Goal: Task Accomplishment & Management: Complete application form

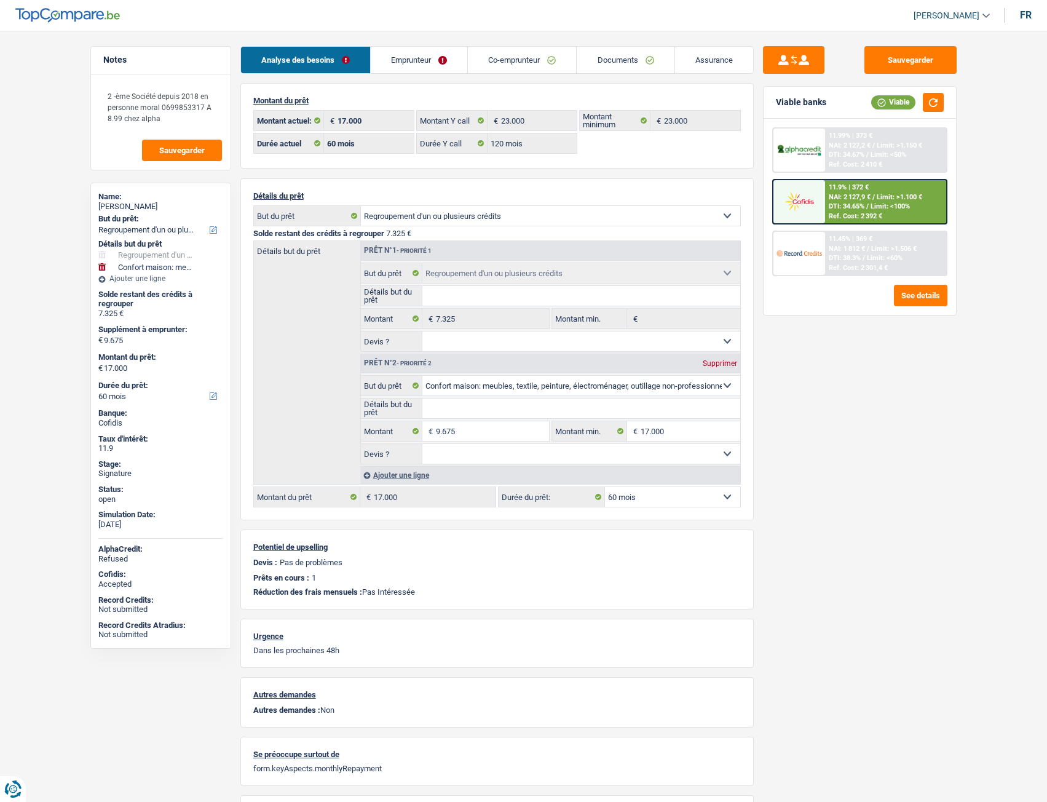
select select "refinancing"
select select "household"
select select "60"
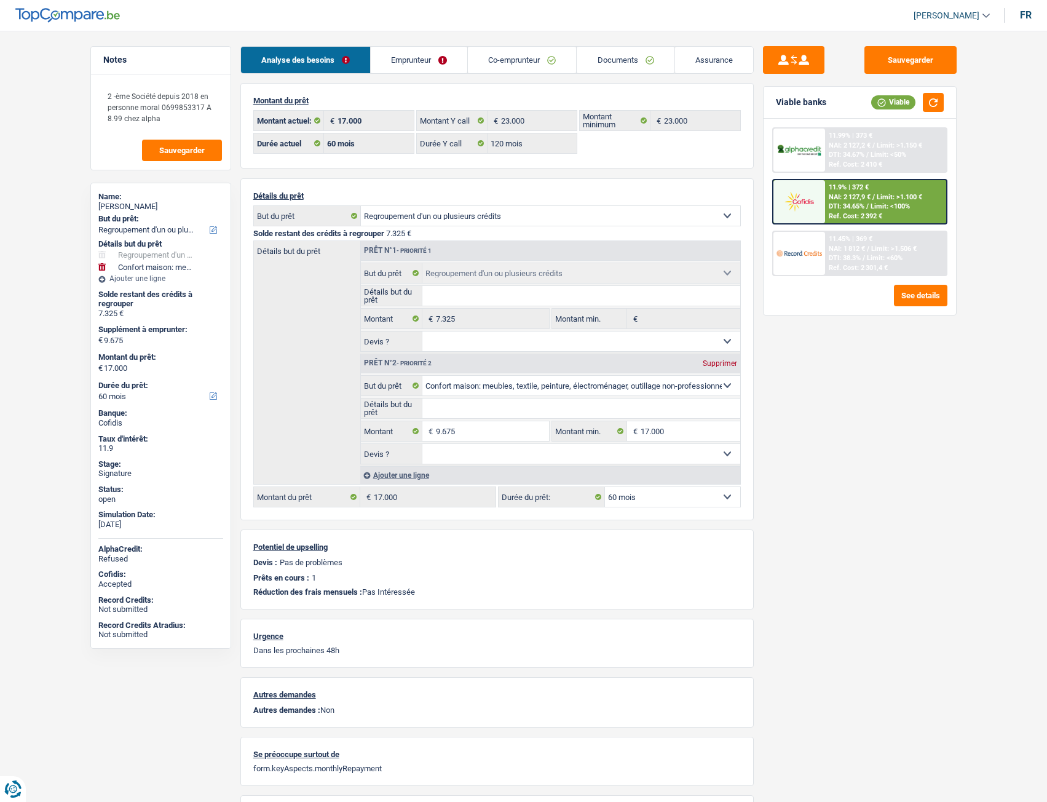
select select "120"
select select "refinancing"
select select "household"
select select "60"
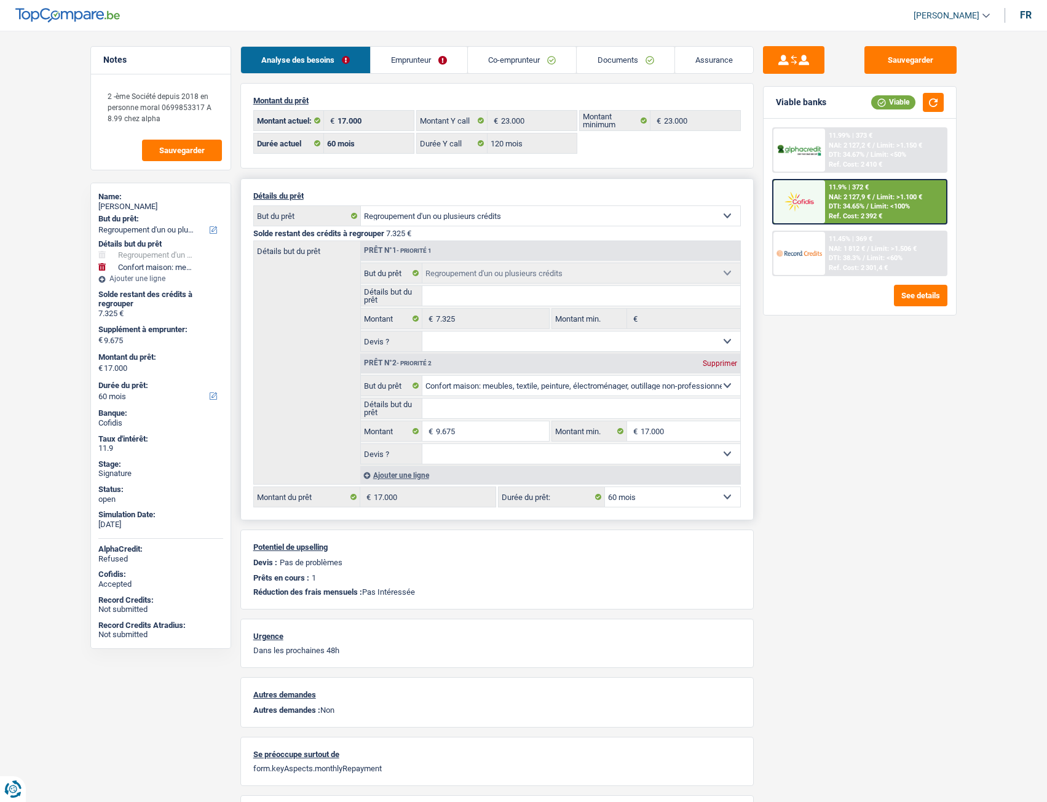
click at [462, 214] on select "Confort maison: meubles, textile, peinture, électroménager, outillage non-profe…" at bounding box center [550, 216] width 379 height 20
click at [406, 64] on link "Emprunteur" at bounding box center [419, 60] width 97 height 26
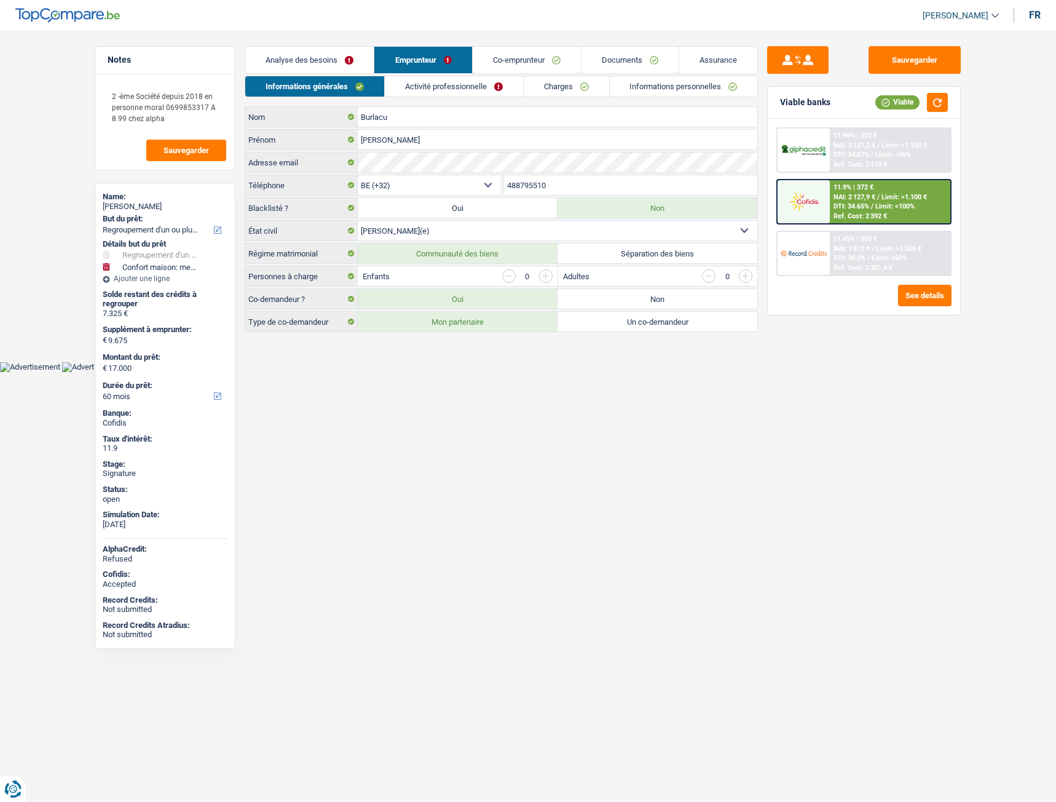
click at [559, 82] on link "Charges" at bounding box center [566, 86] width 85 height 20
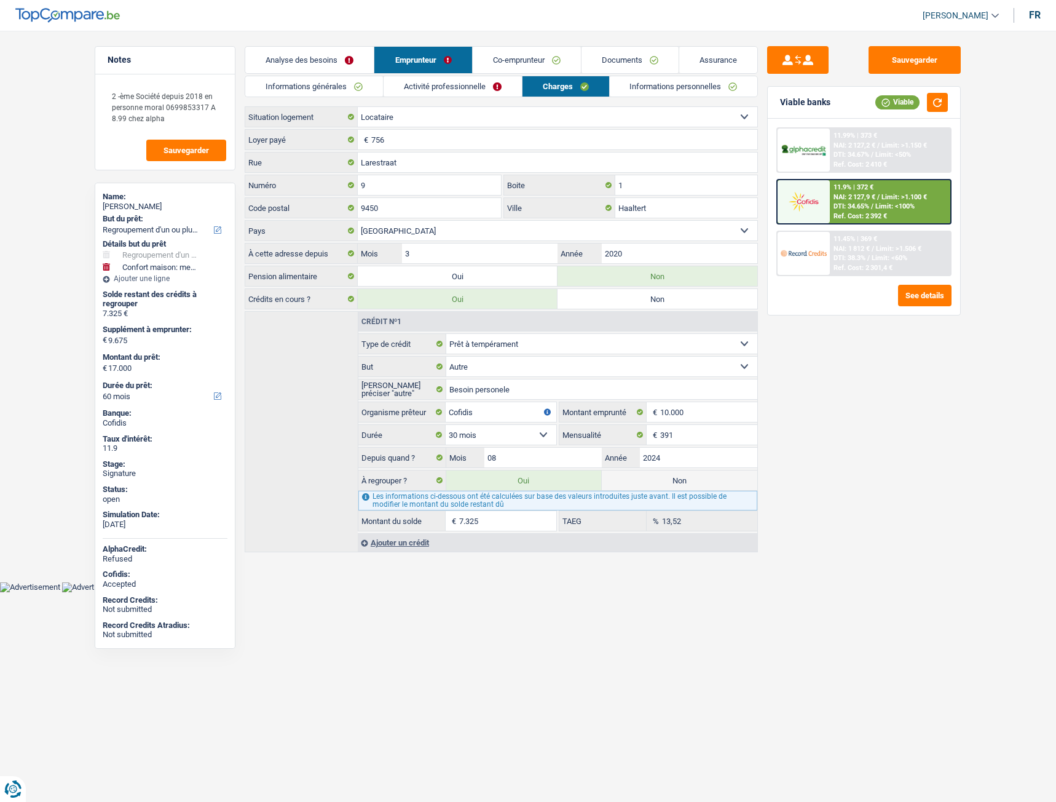
click at [645, 483] on label "Non" at bounding box center [680, 480] width 156 height 20
click at [645, 483] on input "Non" at bounding box center [680, 480] width 156 height 20
radio input "true"
select select "household"
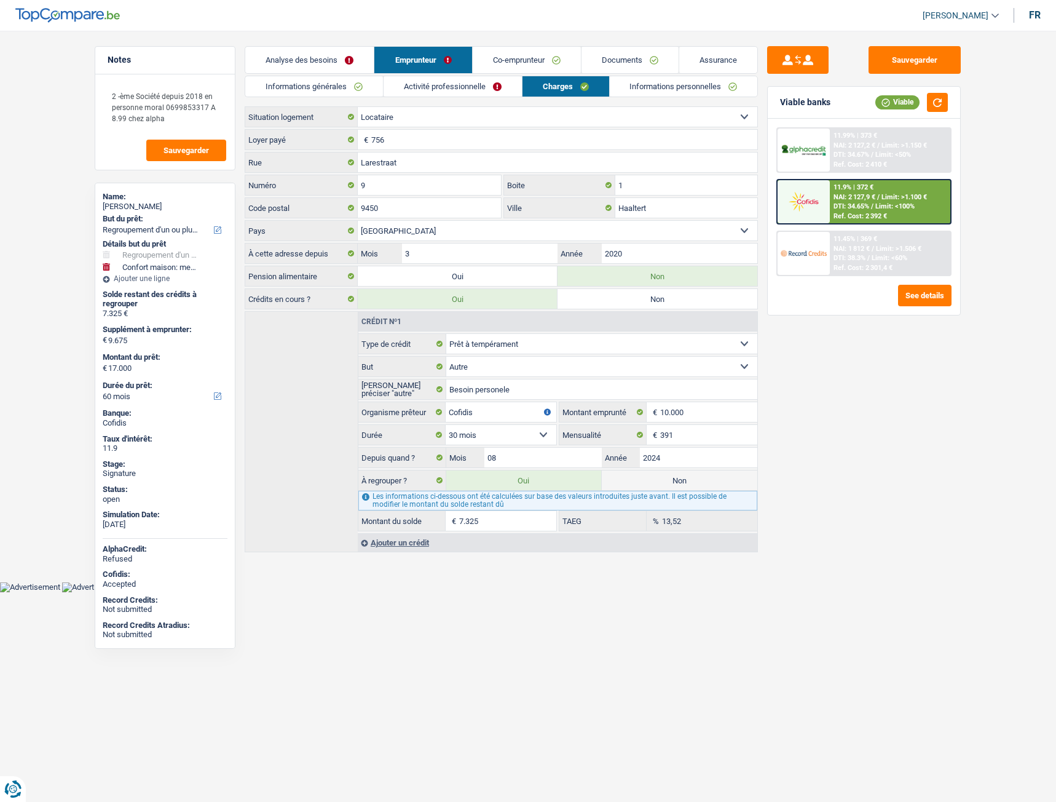
select select "48"
radio input "false"
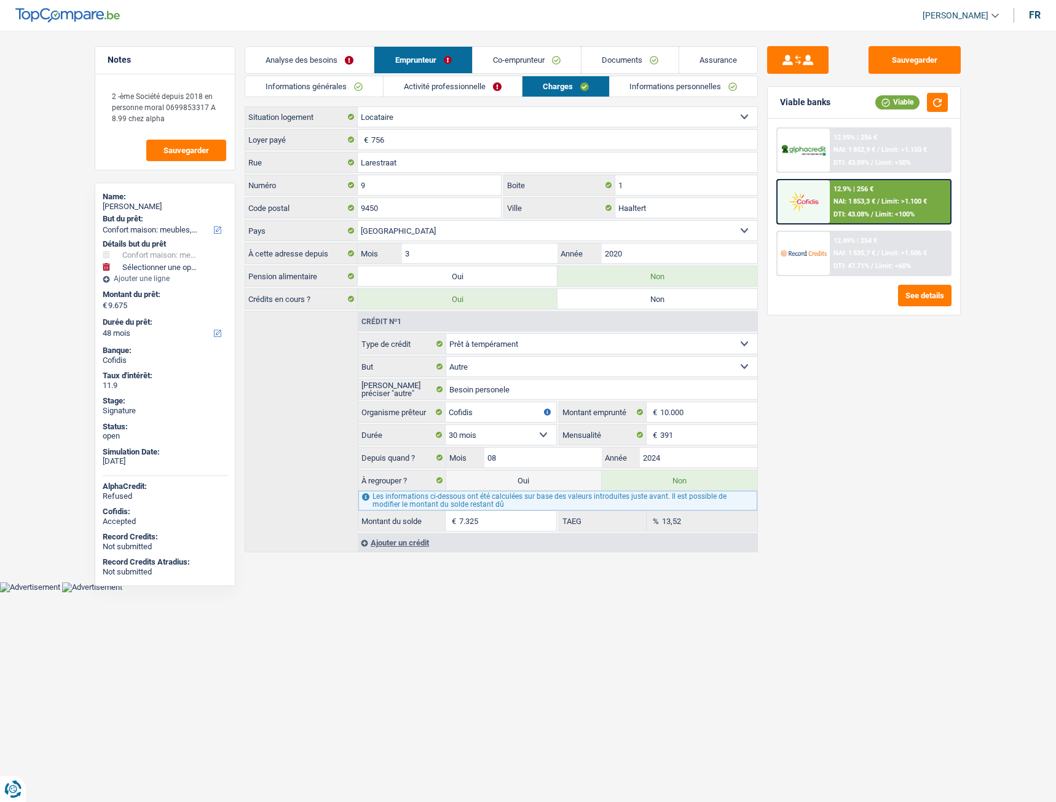
click at [433, 63] on link "Emprunteur" at bounding box center [422, 60] width 97 height 26
click at [322, 58] on link "Analyse des besoins" at bounding box center [309, 60] width 128 height 26
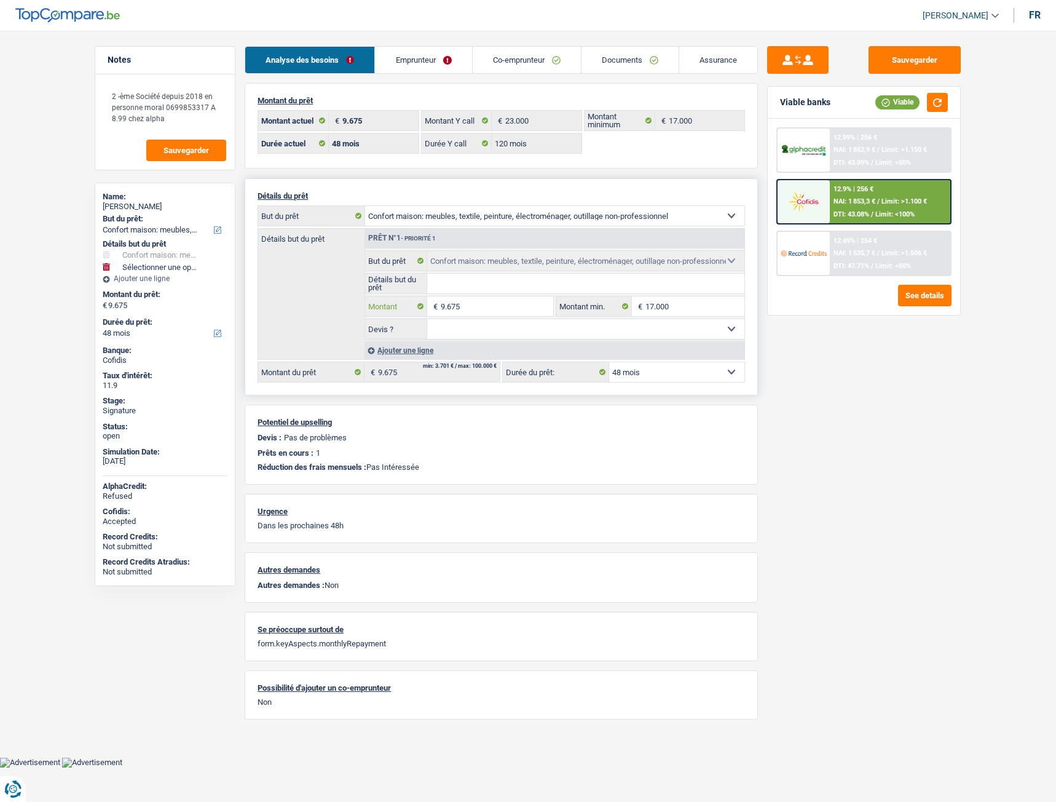
click at [502, 306] on input "9.675" at bounding box center [497, 306] width 112 height 20
type input "967"
select select
type input "96"
select select
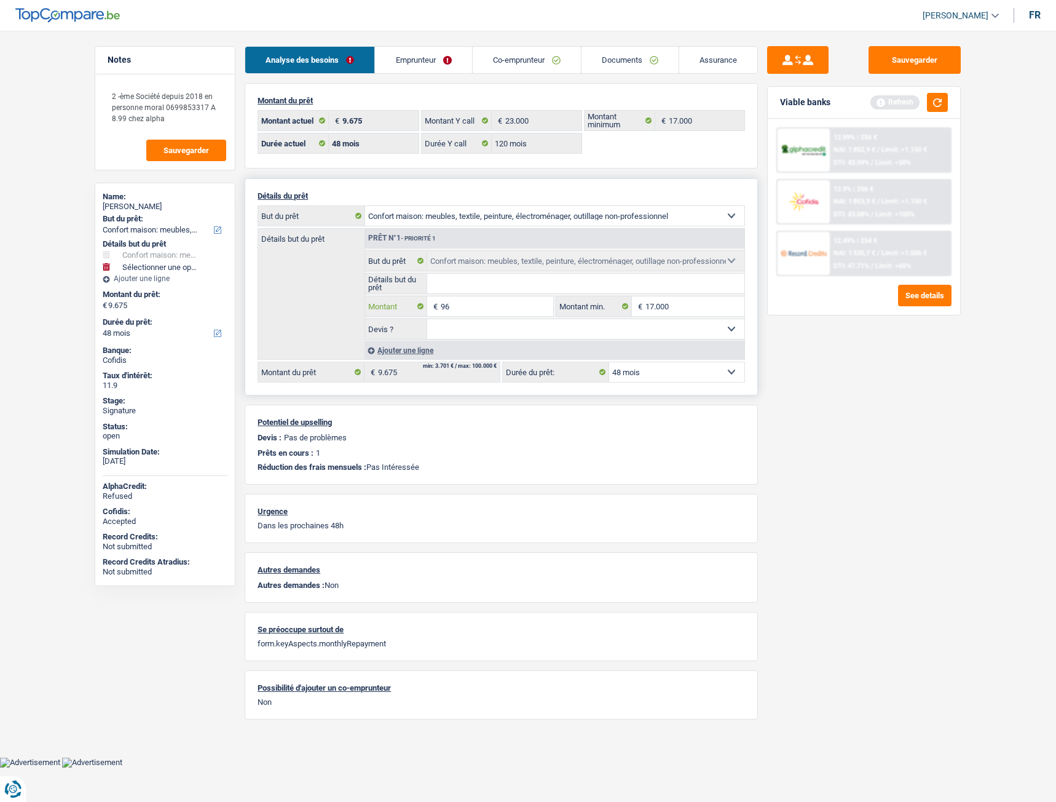
type input "9"
select select
type input "1"
select select
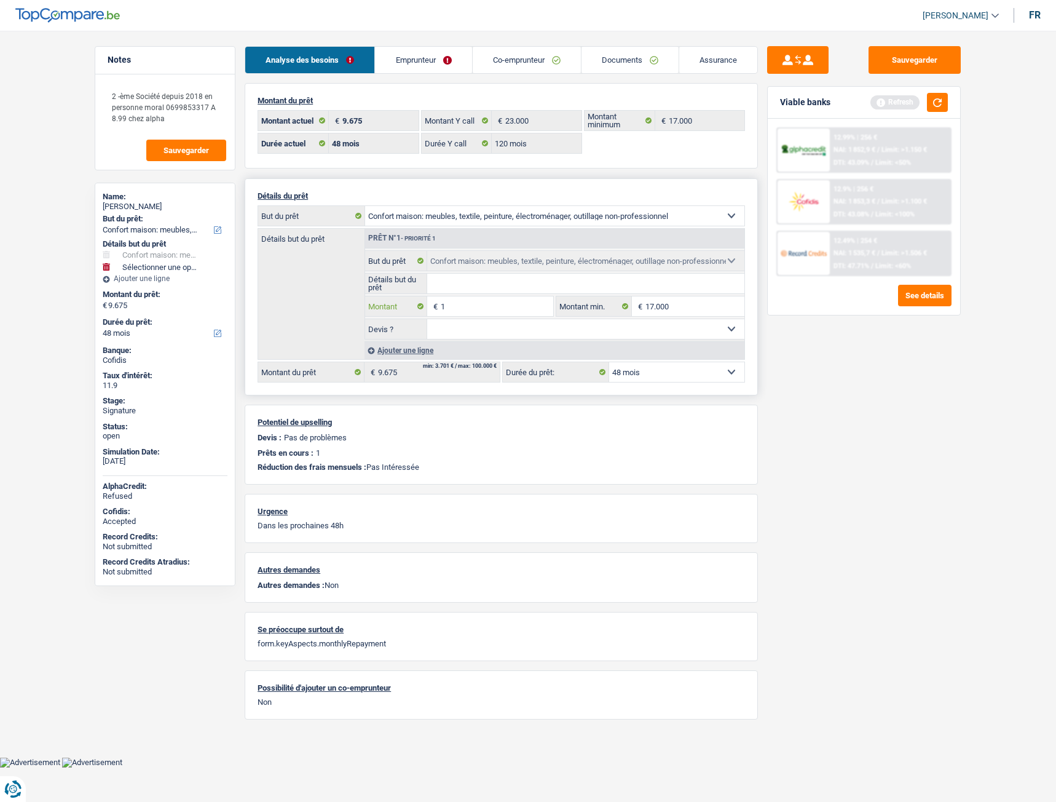
type input "17"
select select
type input "170"
select select
type input "1.700"
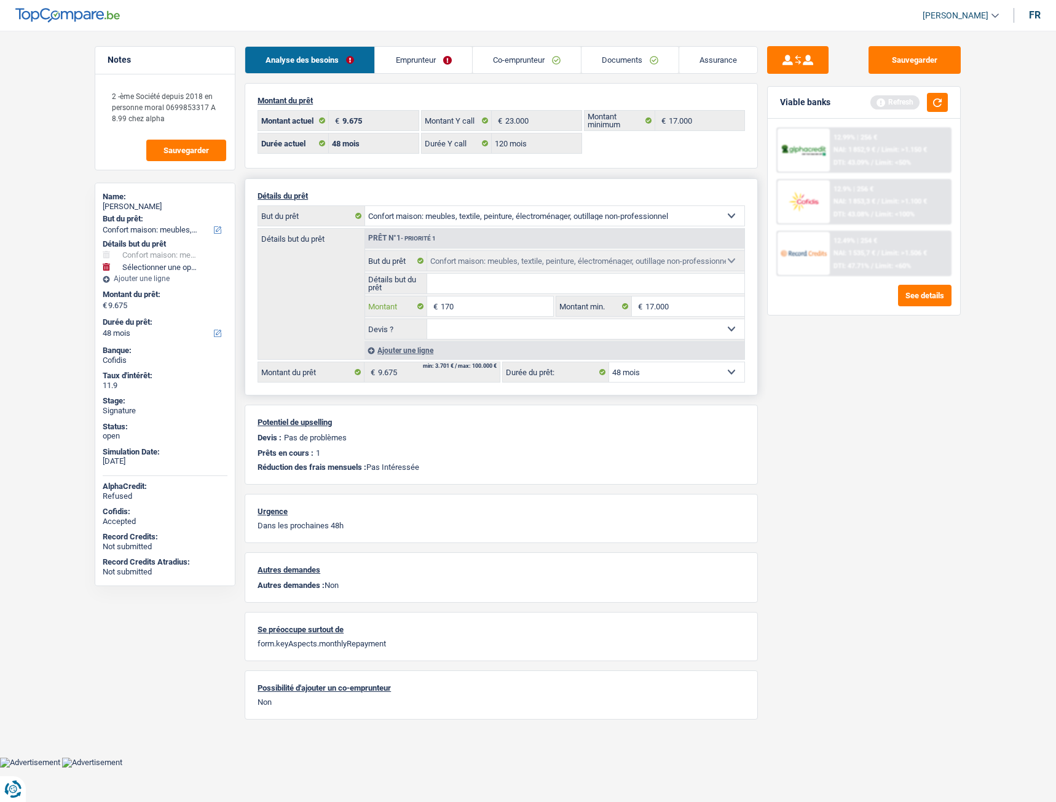
select select
type input "17.000"
select select
type input "17.000"
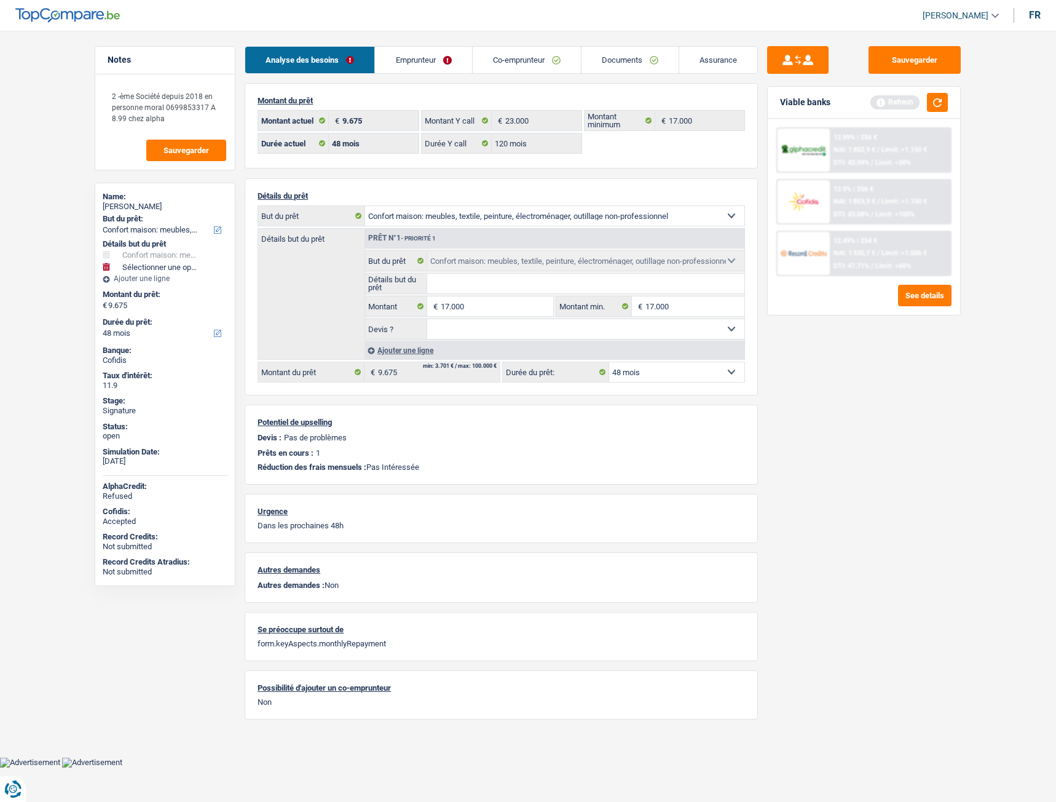
select select "84"
type input "17.000"
select select "84"
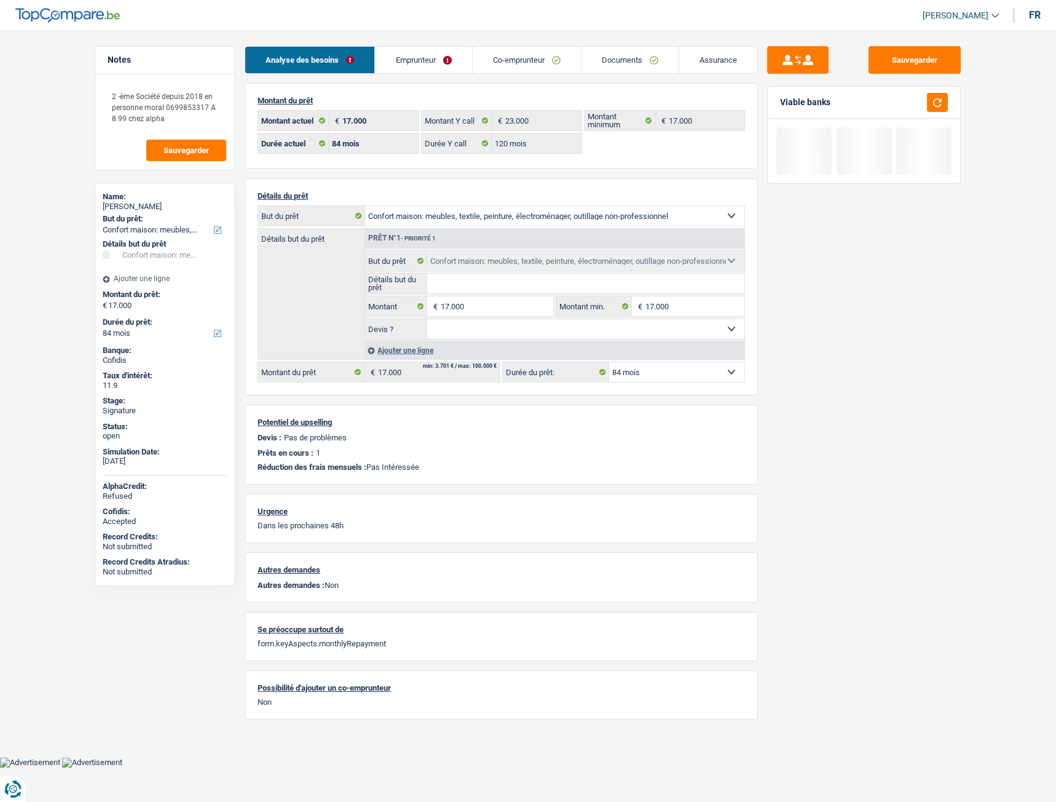
click at [800, 430] on div "Sauvegarder Viable banks" at bounding box center [864, 412] width 212 height 733
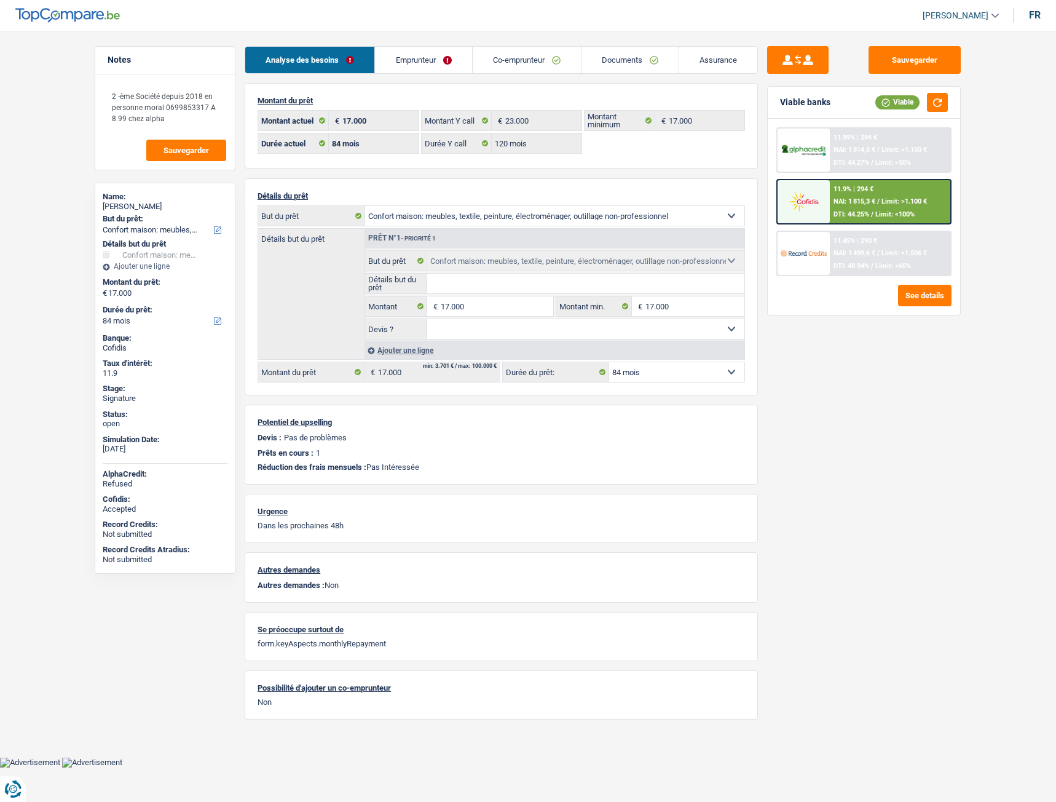
click at [841, 197] on div "11.9% | 294 € NAI: 1 815,3 € / Limit: >1.100 € DTI: 44.25% / Limit: <100%" at bounding box center [890, 201] width 121 height 43
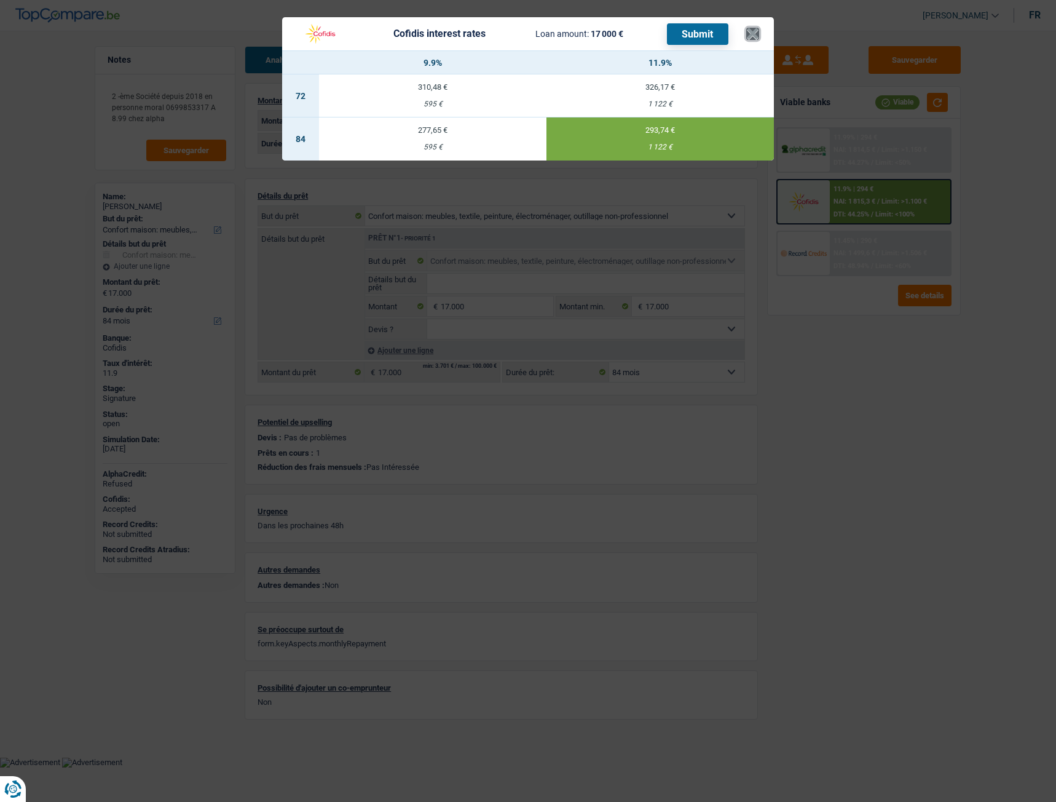
click at [759, 38] on button "×" at bounding box center [752, 34] width 13 height 12
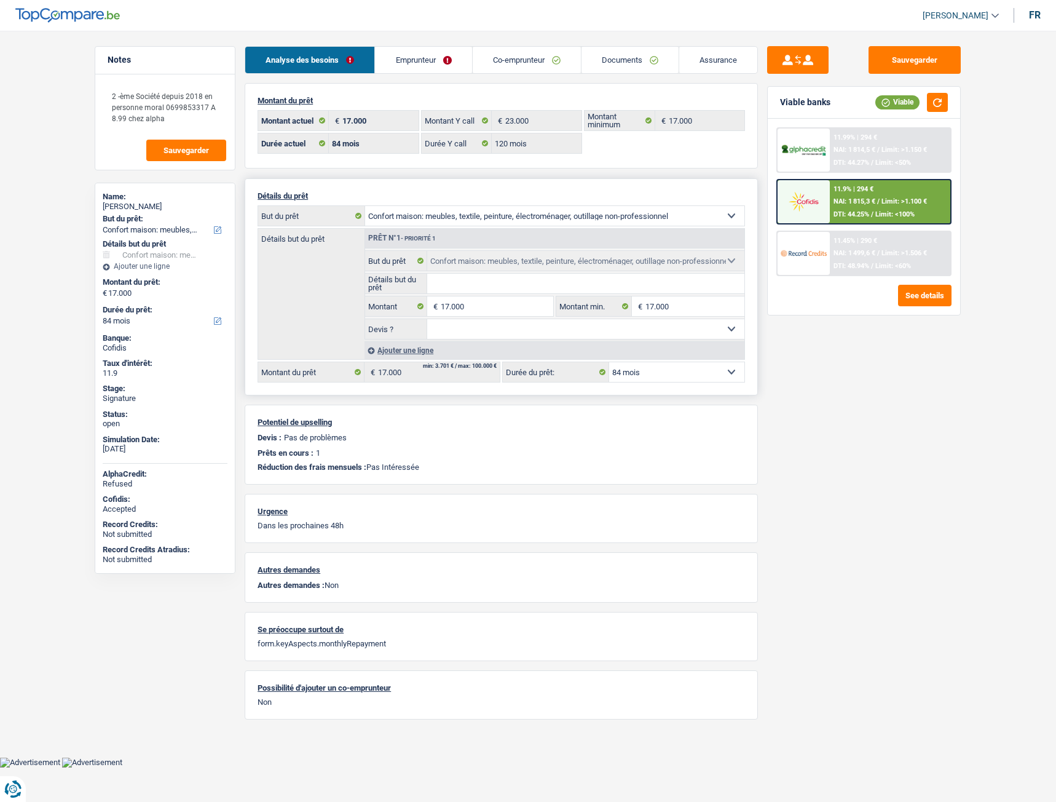
click at [687, 372] on select "12 mois 18 mois 24 mois 30 mois 36 mois 42 mois 48 mois 60 mois 72 mois 84 mois…" at bounding box center [676, 372] width 135 height 20
select select "60"
click at [609, 362] on select "12 mois 18 mois 24 mois 30 mois 36 mois 42 mois 48 mois 60 mois 72 mois 84 mois…" at bounding box center [676, 372] width 135 height 20
select select "60"
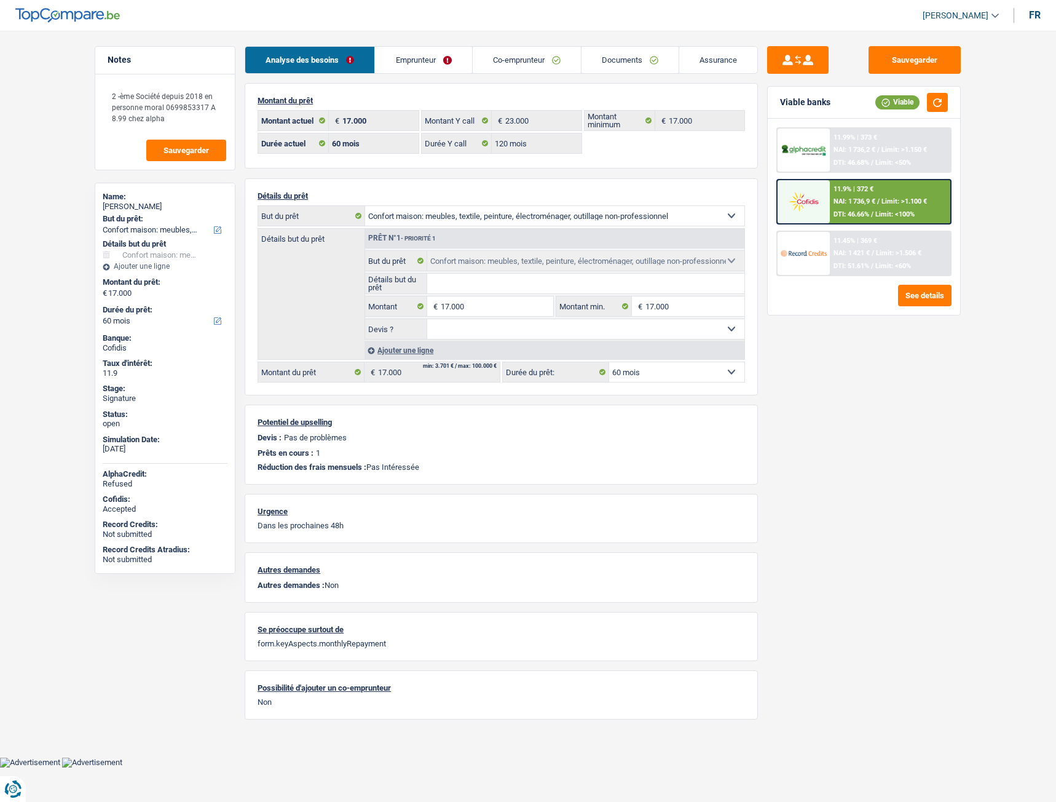
click at [834, 427] on div "Sauvegarder Viable banks Viable 11.99% | 373 € NAI: 1 736,2 € / Limit: >1.150 €…" at bounding box center [864, 412] width 212 height 733
click at [867, 197] on div "11.9% | 372 € NAI: 1 736,9 € / Limit: >1.100 € DTI: 46.66% / Limit: <100%" at bounding box center [890, 201] width 121 height 43
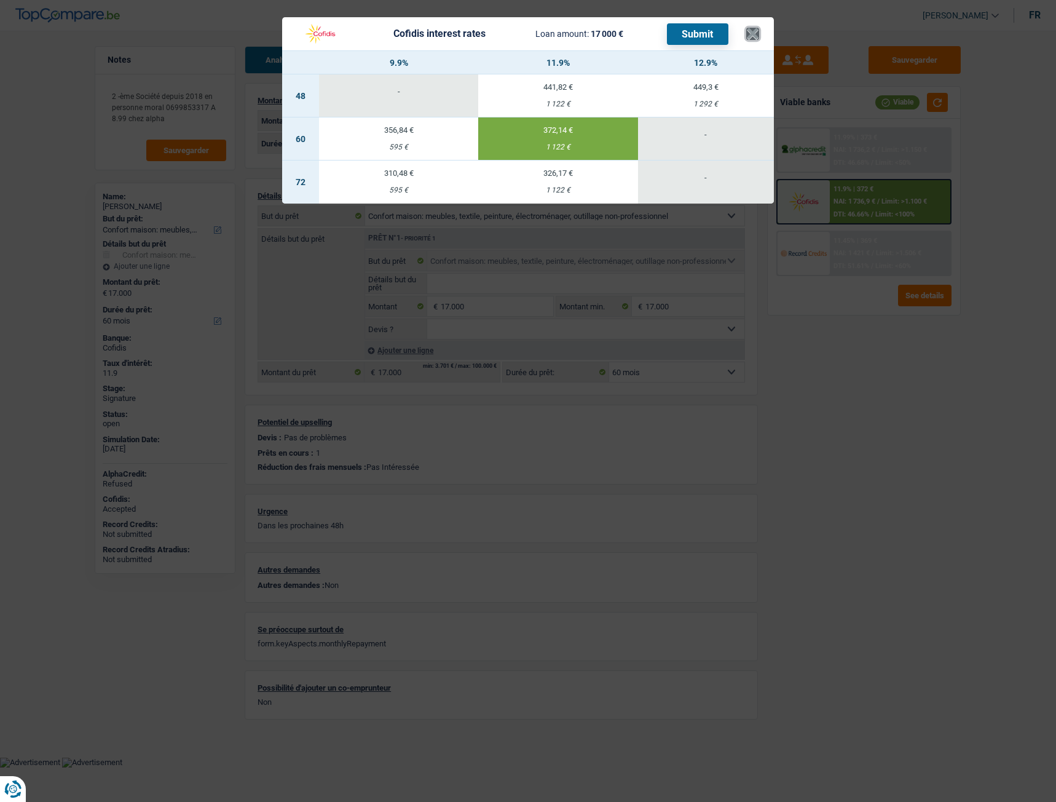
click at [751, 33] on button "×" at bounding box center [752, 34] width 13 height 12
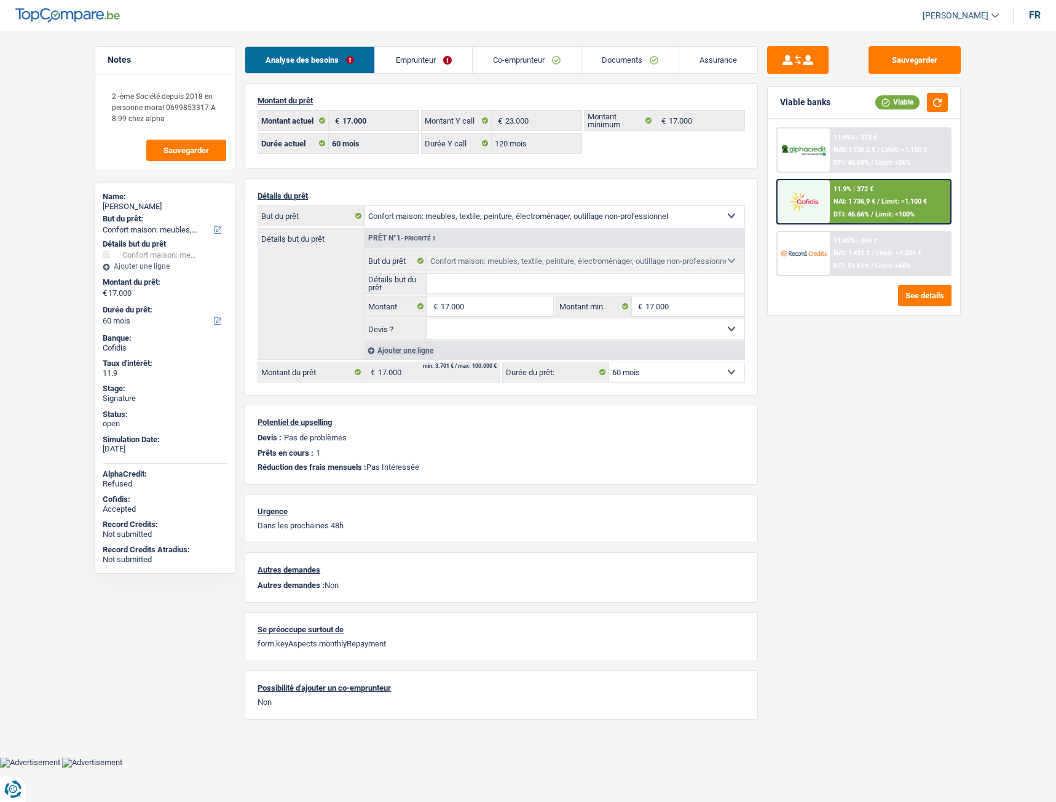
click at [828, 200] on div at bounding box center [804, 201] width 52 height 43
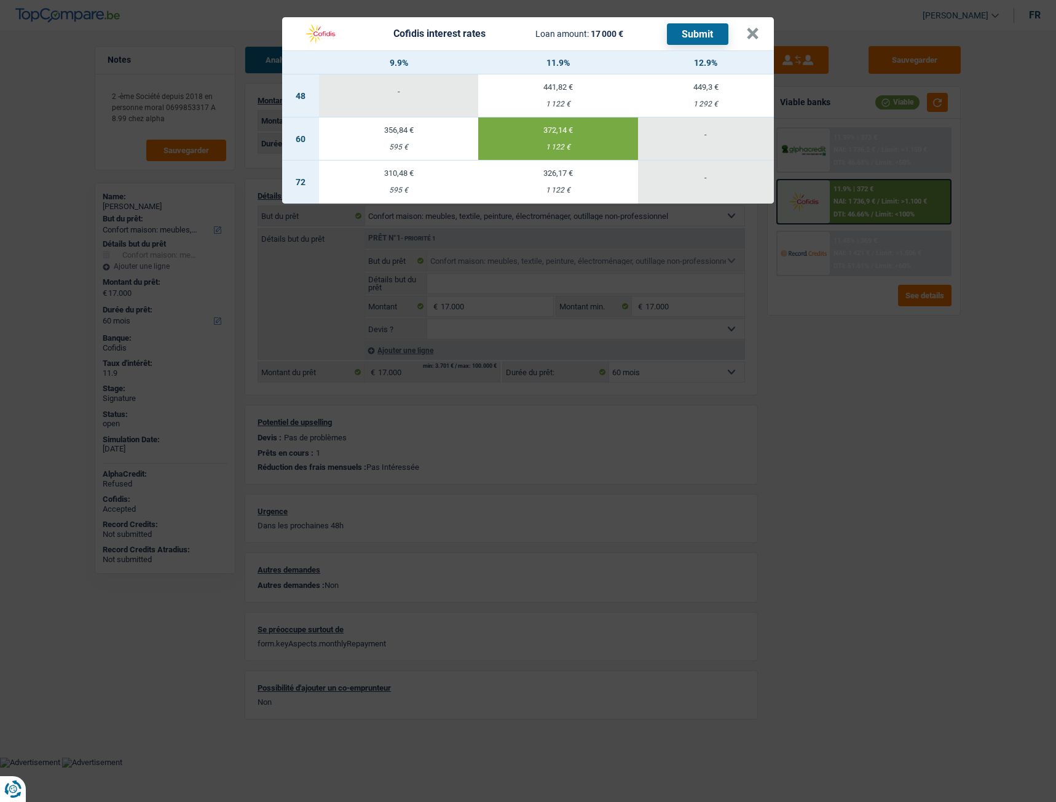
click at [430, 140] on td "356,84 € 595 €" at bounding box center [398, 138] width 159 height 43
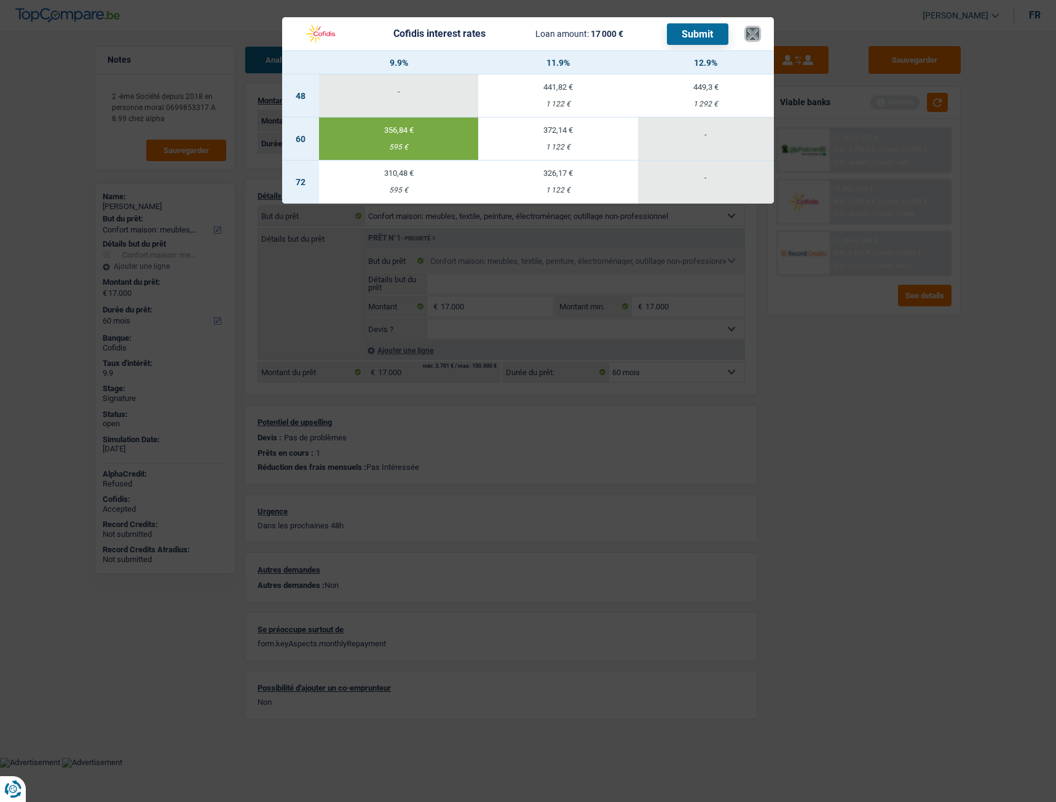
click at [754, 33] on button "×" at bounding box center [752, 34] width 13 height 12
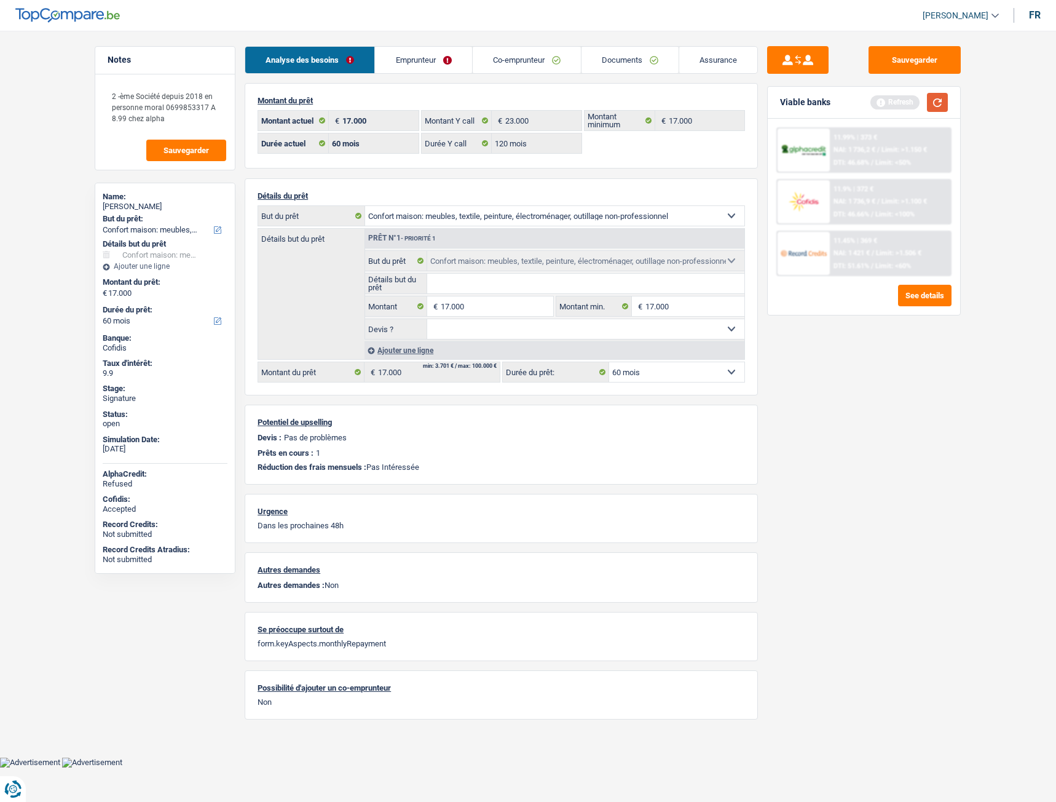
click at [939, 100] on button "button" at bounding box center [937, 102] width 21 height 19
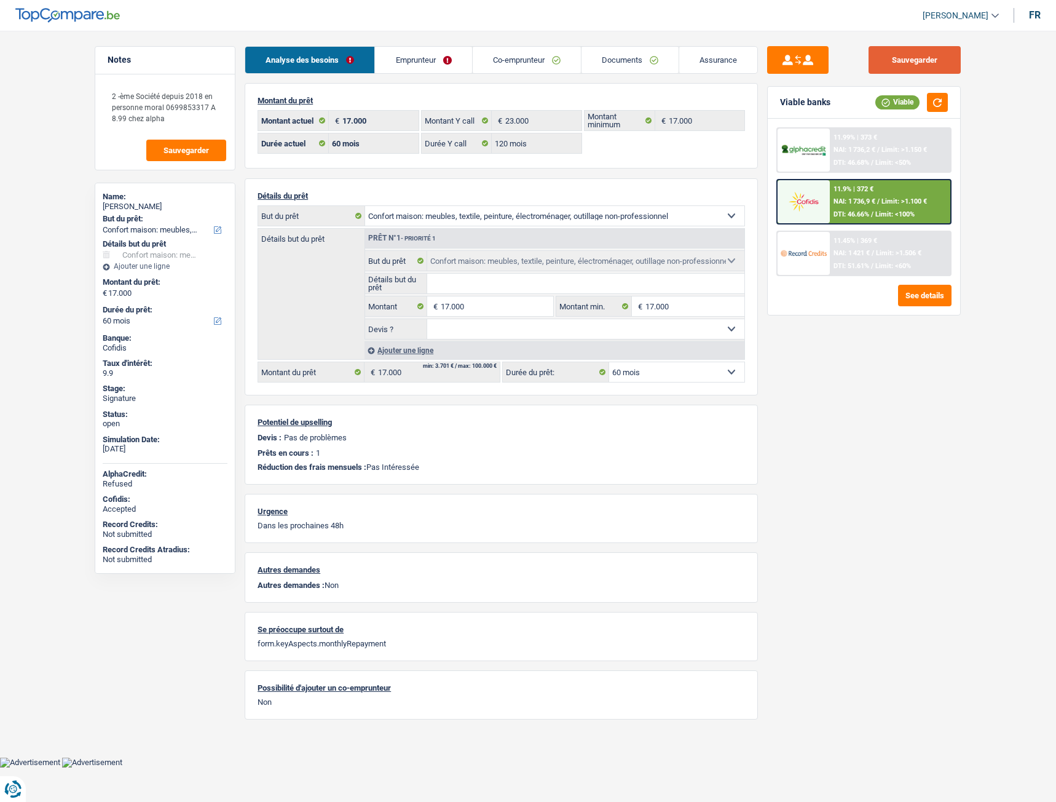
click at [906, 68] on button "Sauvegarder" at bounding box center [915, 60] width 92 height 28
click at [853, 207] on div "11.9% | 372 € NAI: 1 736,9 € / Limit: >1.100 € DTI: 46.66% / Limit: <100%" at bounding box center [890, 201] width 121 height 43
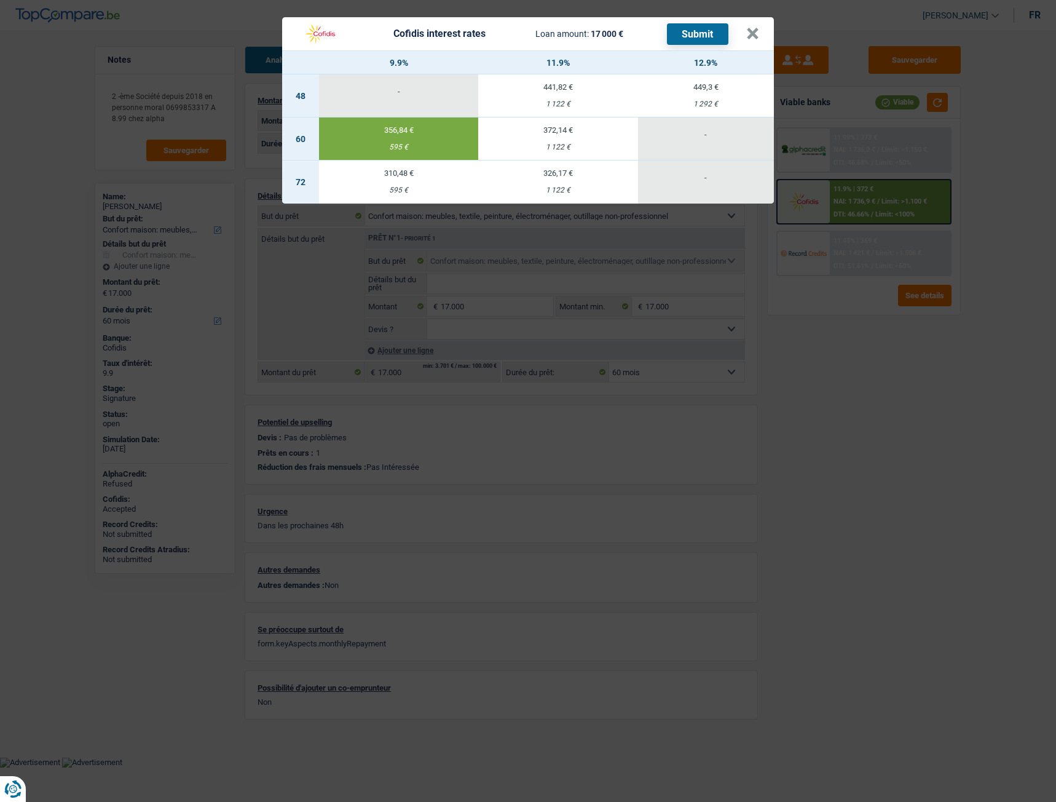
click at [702, 32] on button "Submit" at bounding box center [697, 34] width 61 height 22
click at [752, 37] on button "×" at bounding box center [752, 34] width 13 height 12
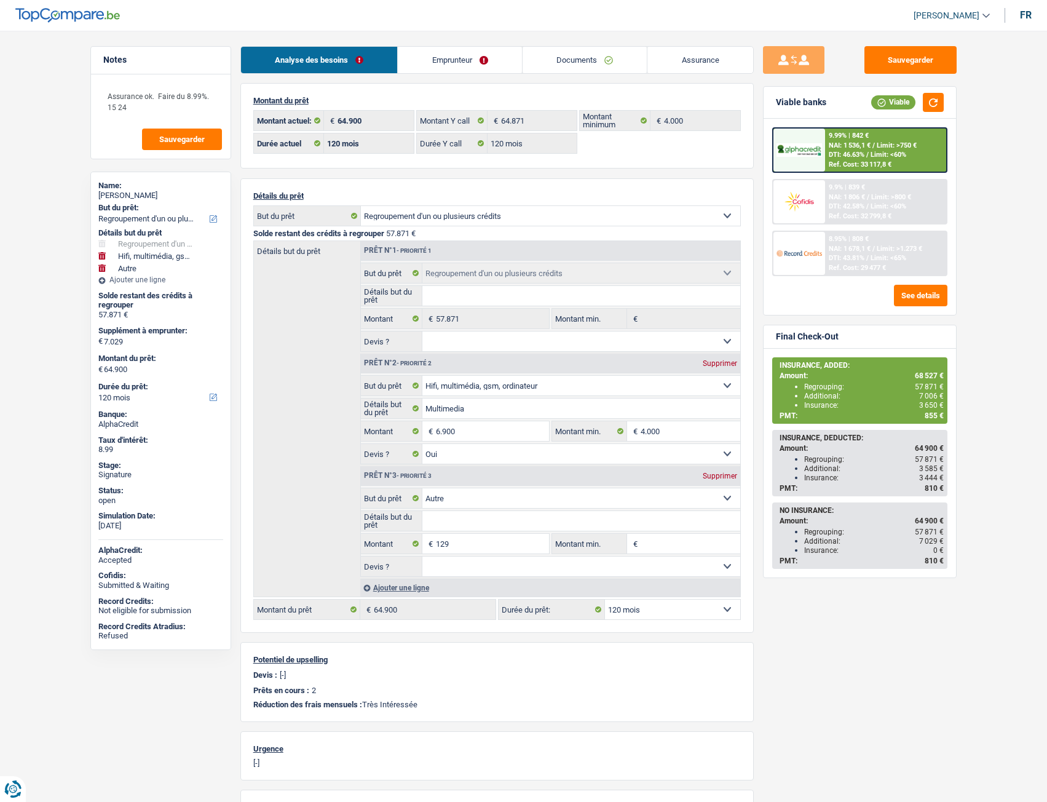
select select "refinancing"
select select "tech"
select select "other"
select select "120"
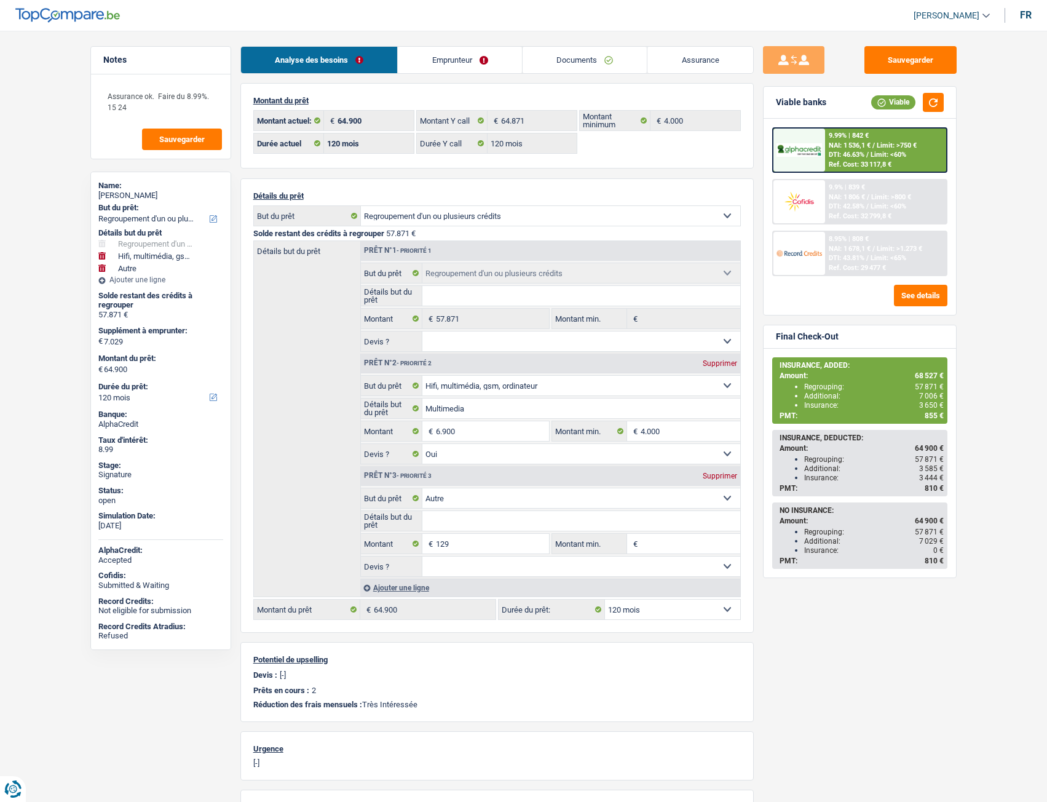
select select "120"
select select "refinancing"
select select "tech"
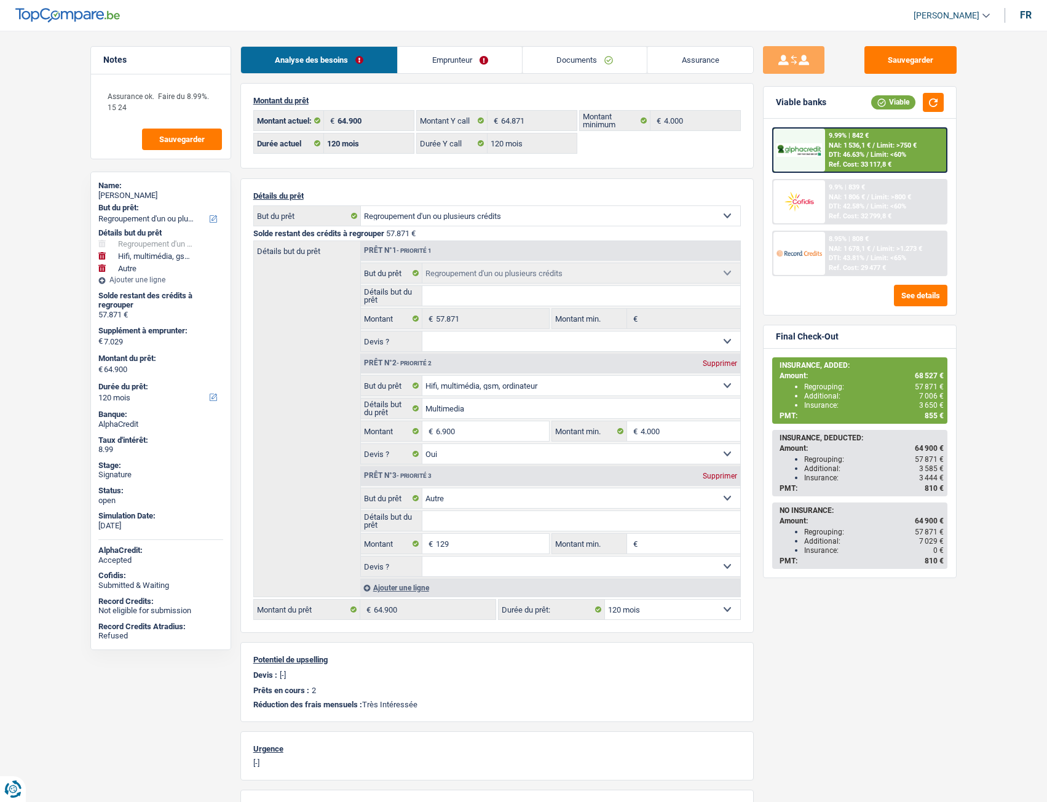
select select "yes"
select select "other"
select select "120"
click at [697, 60] on link "Assurance" at bounding box center [700, 60] width 106 height 26
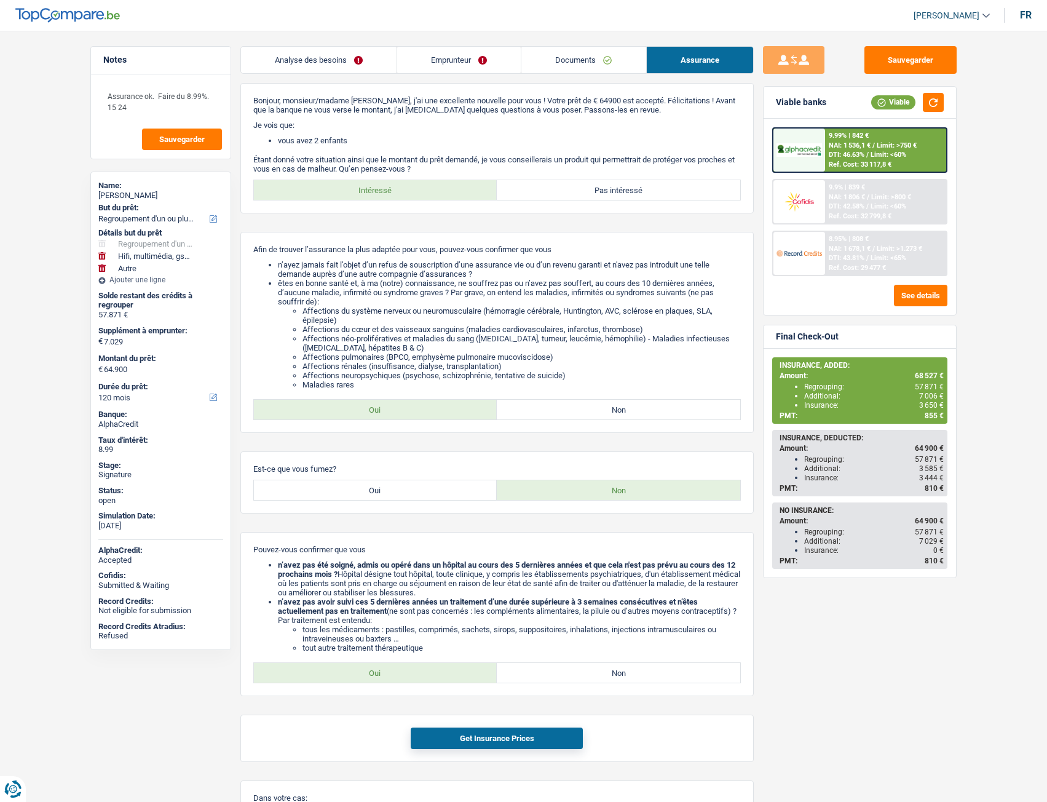
click at [564, 53] on link "Documents" at bounding box center [583, 60] width 124 height 26
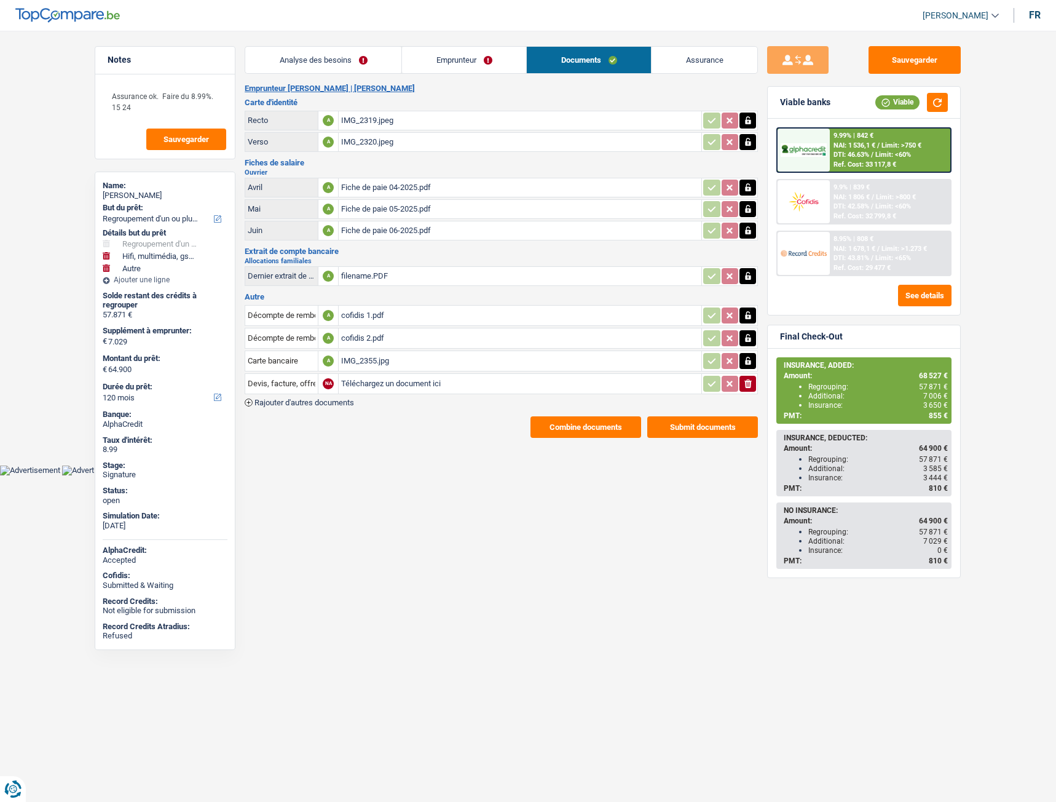
click at [467, 64] on link "Emprunteur" at bounding box center [464, 60] width 124 height 26
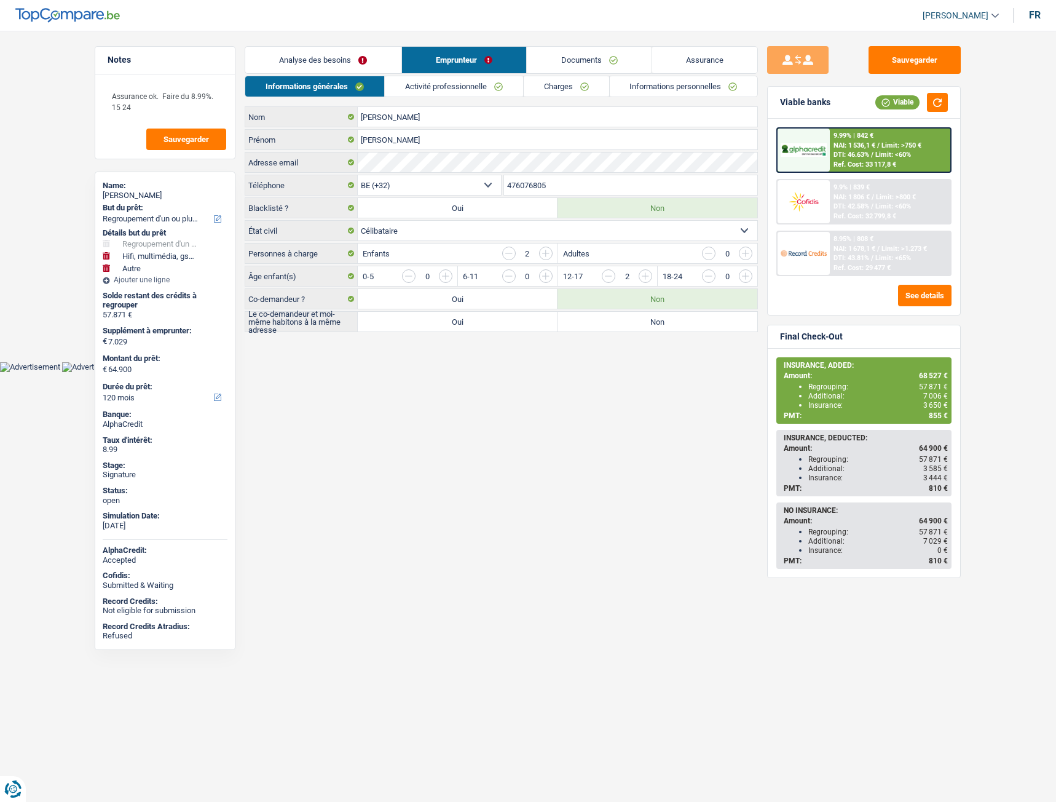
click at [593, 65] on link "Documents" at bounding box center [589, 60] width 125 height 26
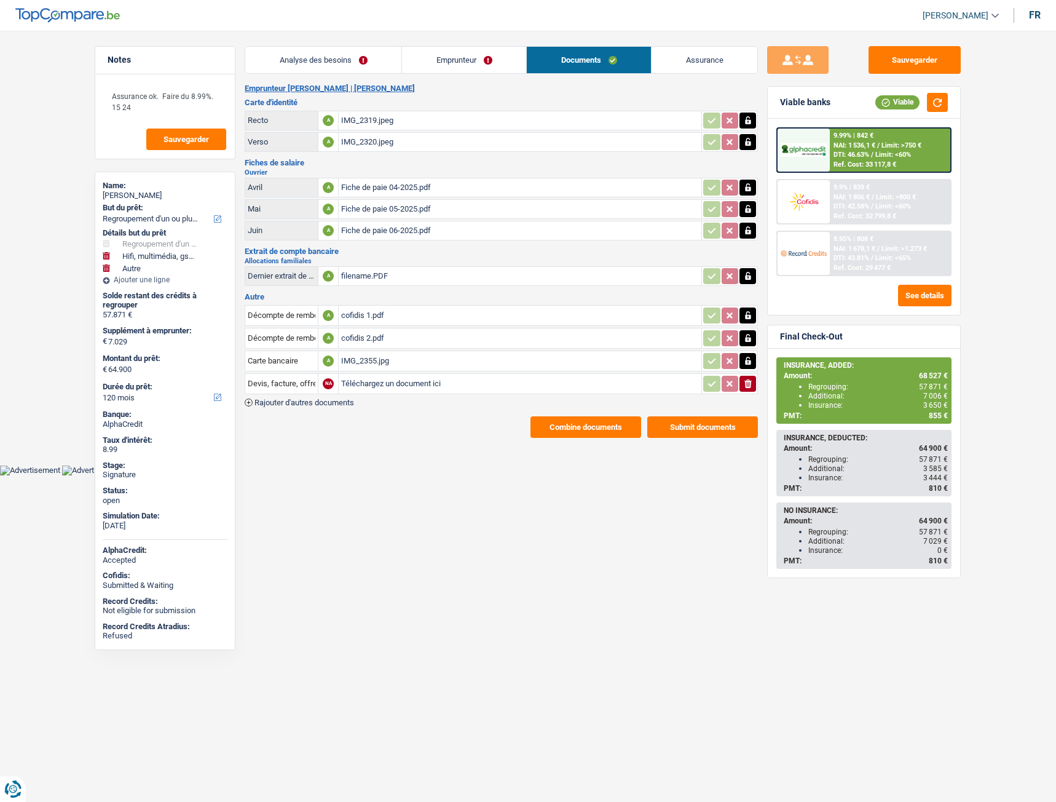
click at [366, 360] on div "IMG_2355.jpg" at bounding box center [520, 361] width 358 height 18
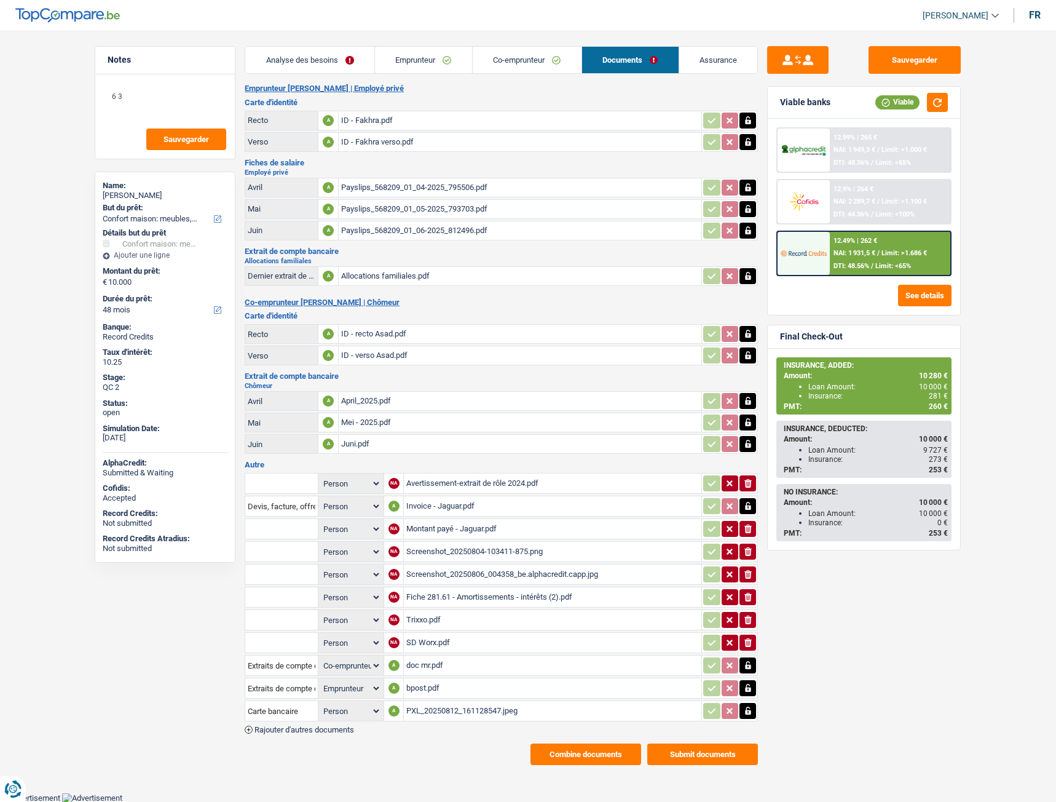
select select "household"
select select "48"
select select "coApplicant"
select select "applicant"
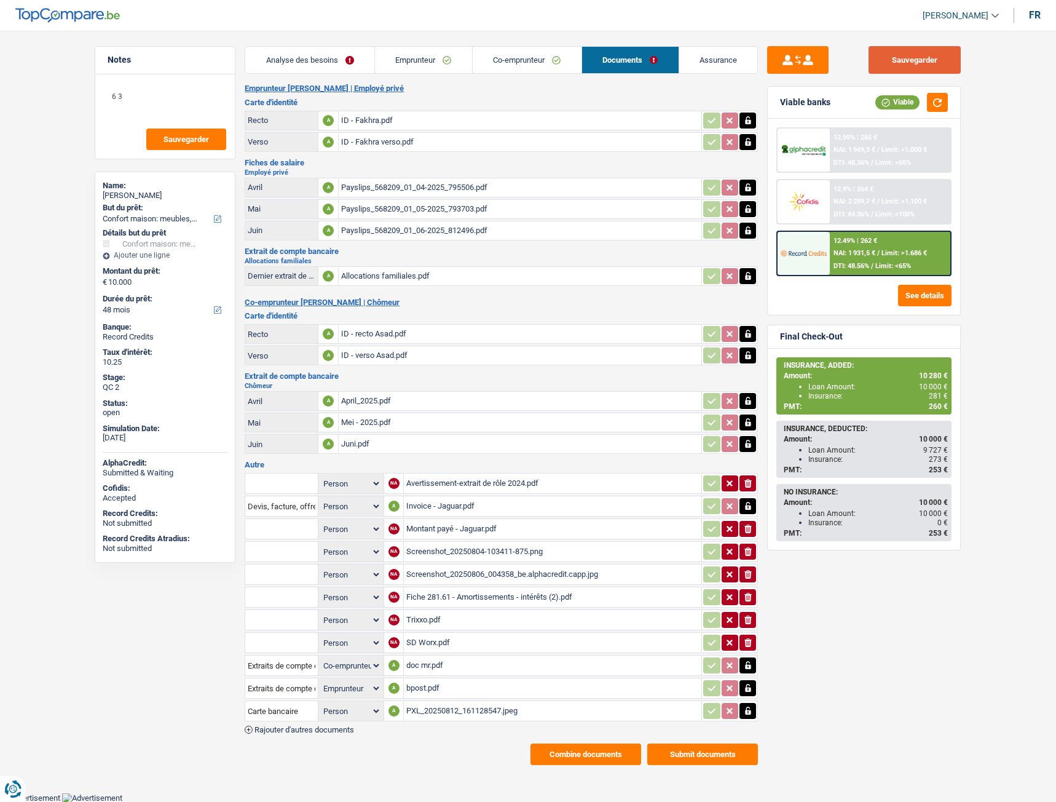
click at [901, 54] on button "Sauvegarder" at bounding box center [915, 60] width 92 height 28
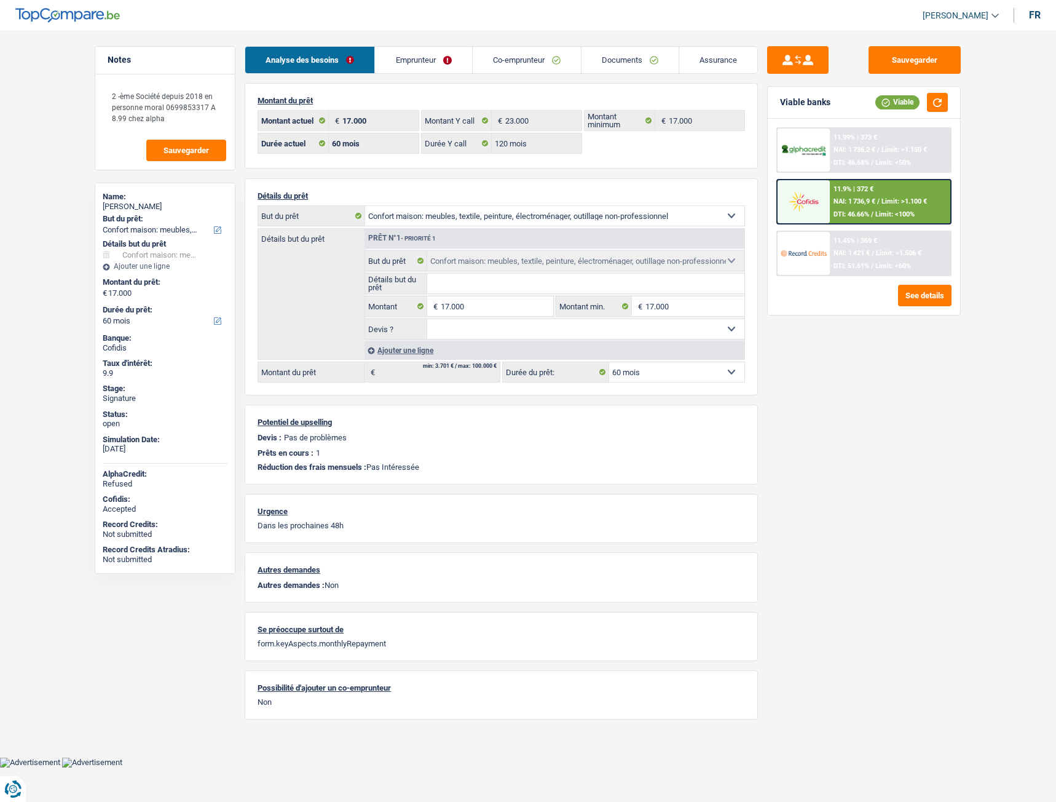
select select "household"
select select "60"
select select "120"
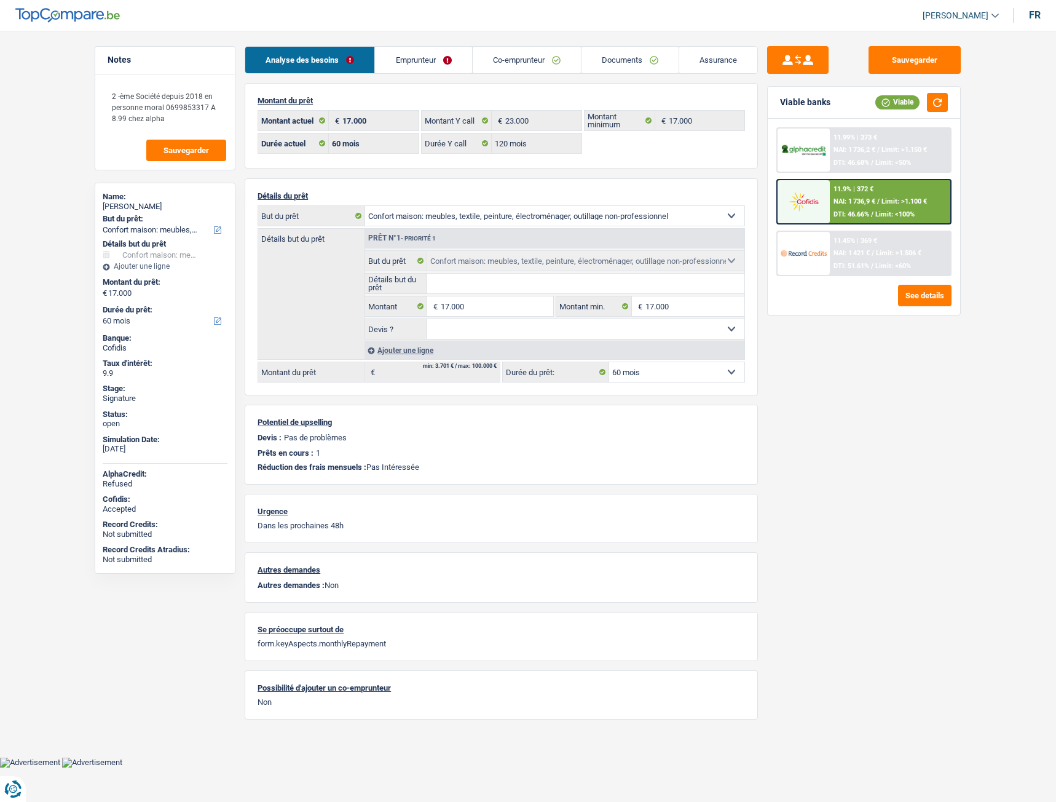
select select "household"
select select "60"
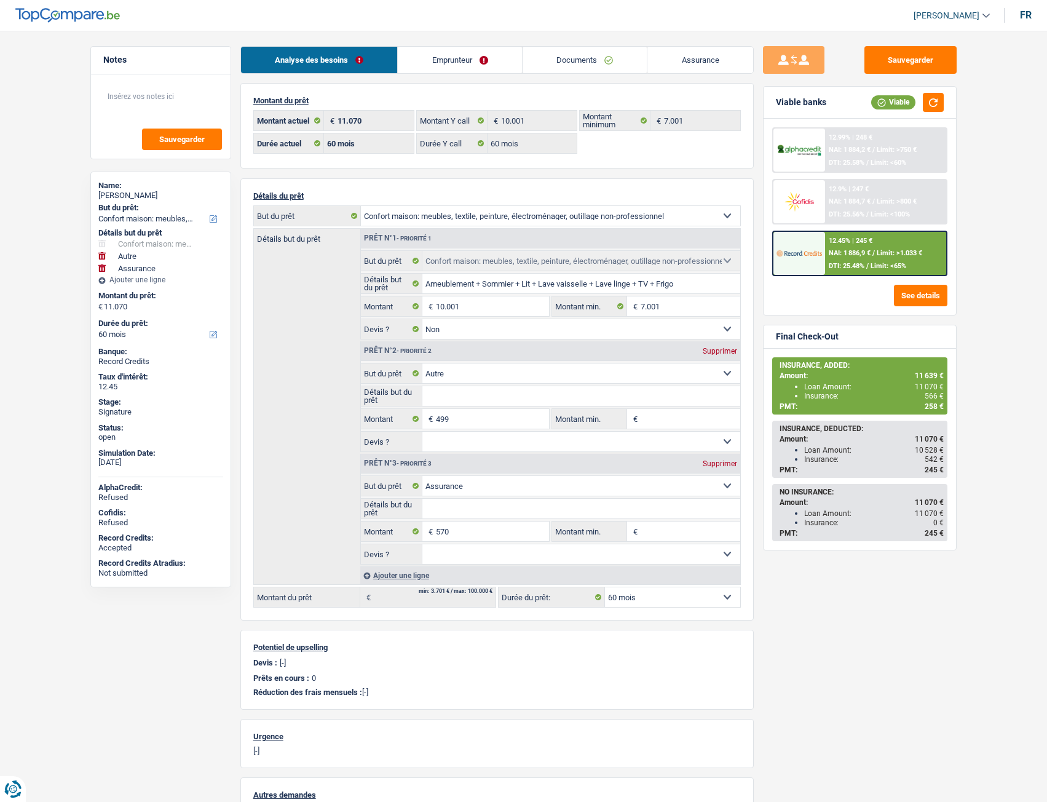
select select "household"
select select "other"
select select "insurance"
select select "60"
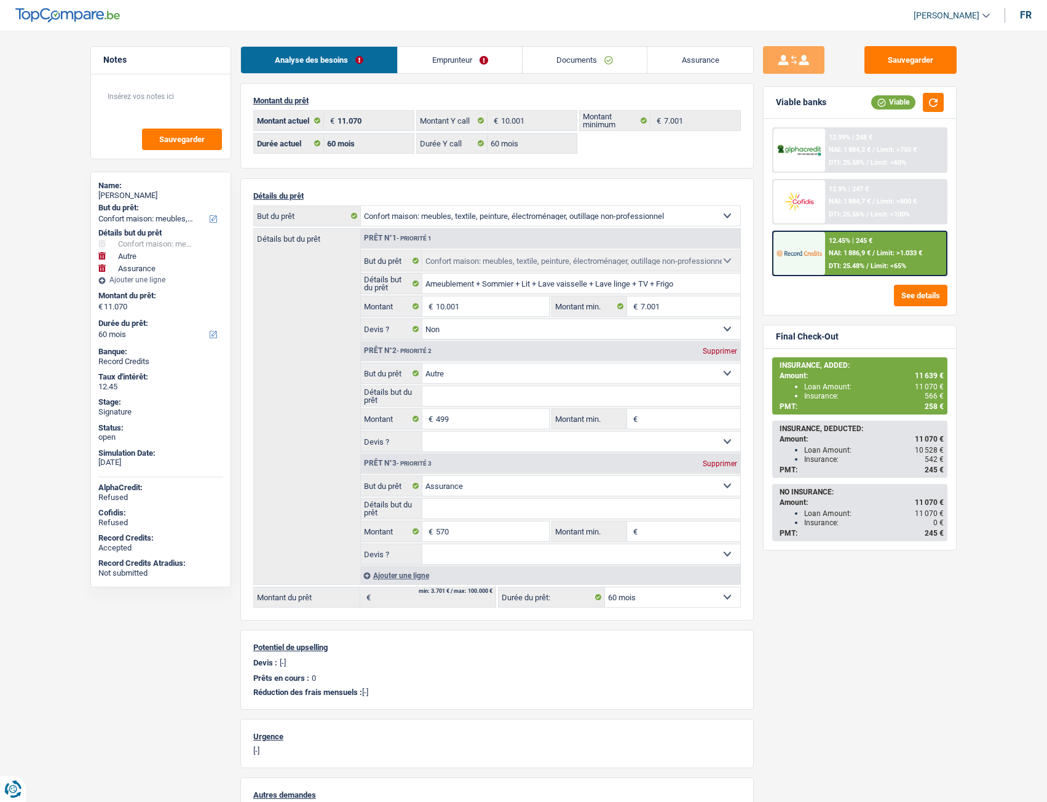
select select "60"
select select "household"
select select "false"
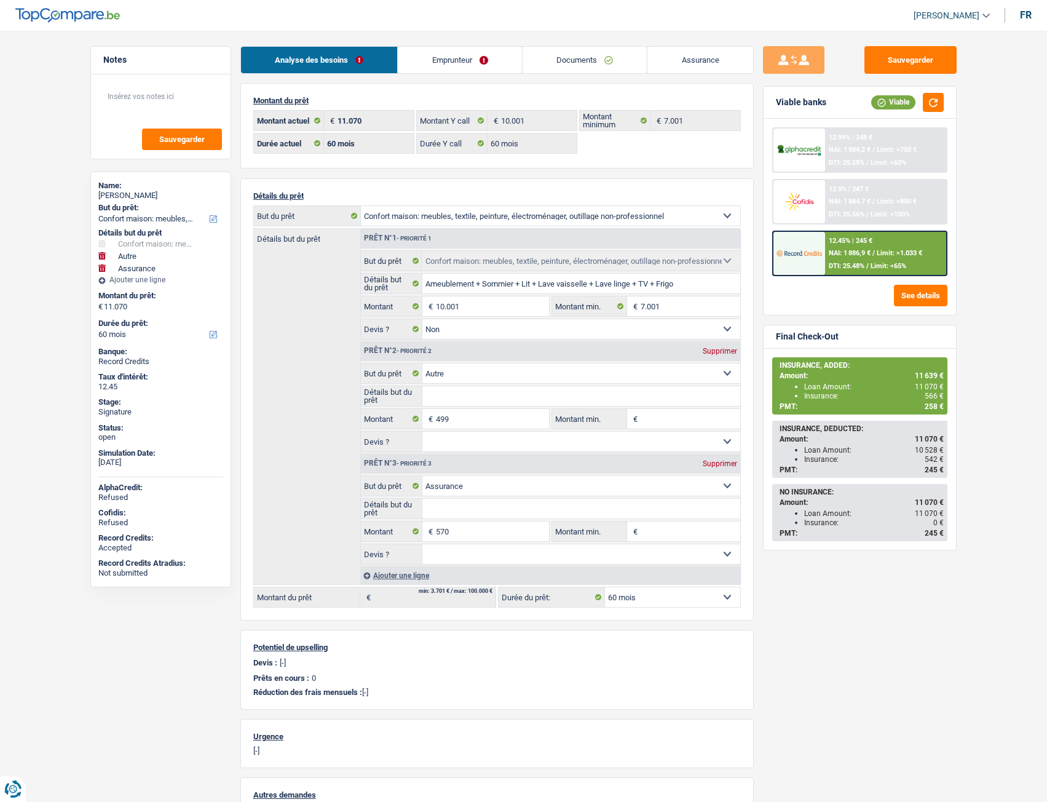
select select "other"
select select "insurance"
select select "60"
click at [428, 61] on link "Emprunteur" at bounding box center [460, 60] width 124 height 26
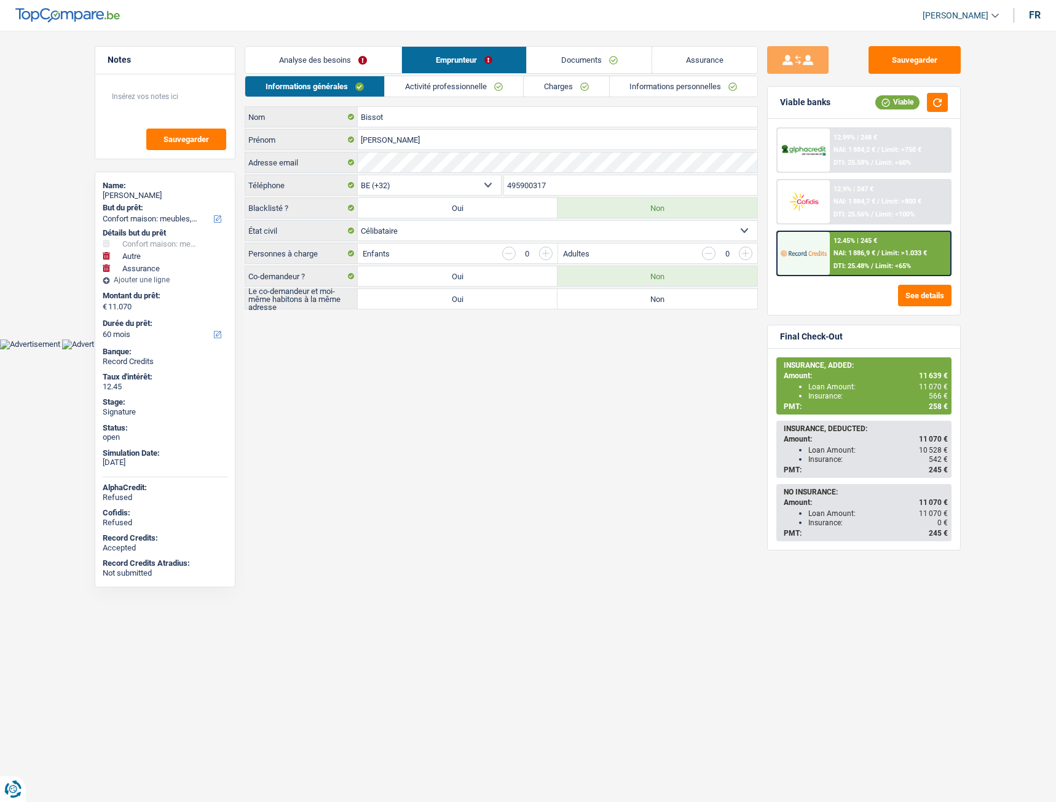
click at [564, 59] on link "Documents" at bounding box center [589, 60] width 125 height 26
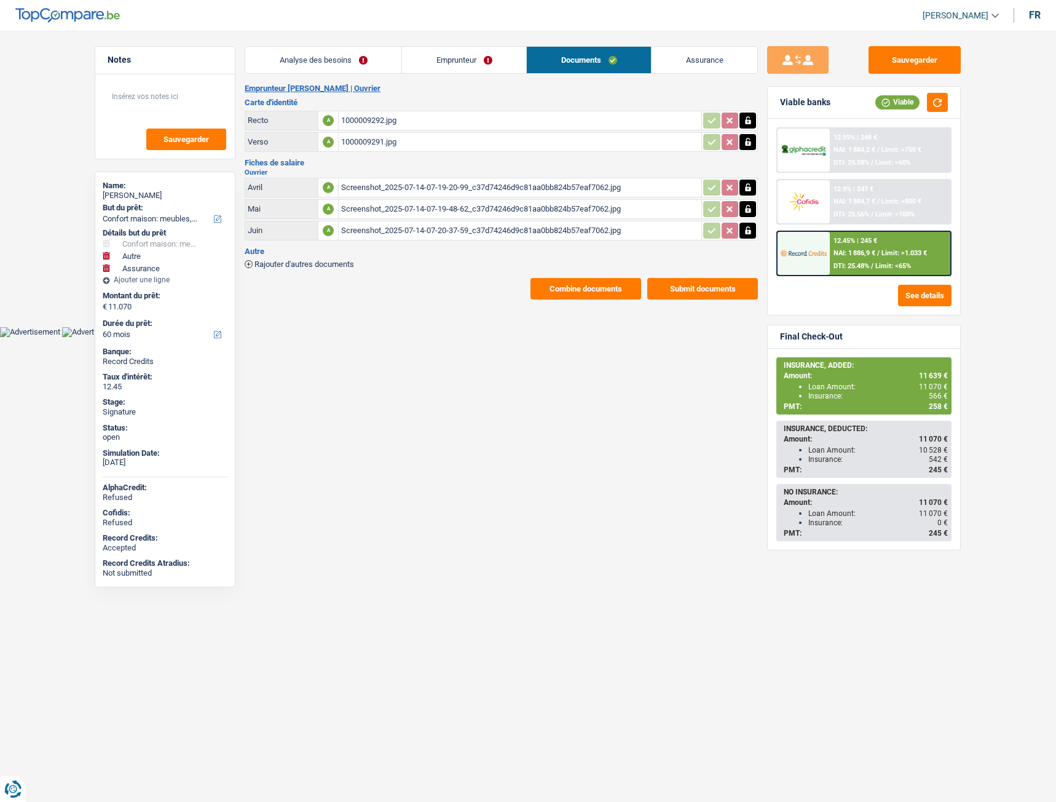
click at [448, 62] on link "Emprunteur" at bounding box center [464, 60] width 124 height 26
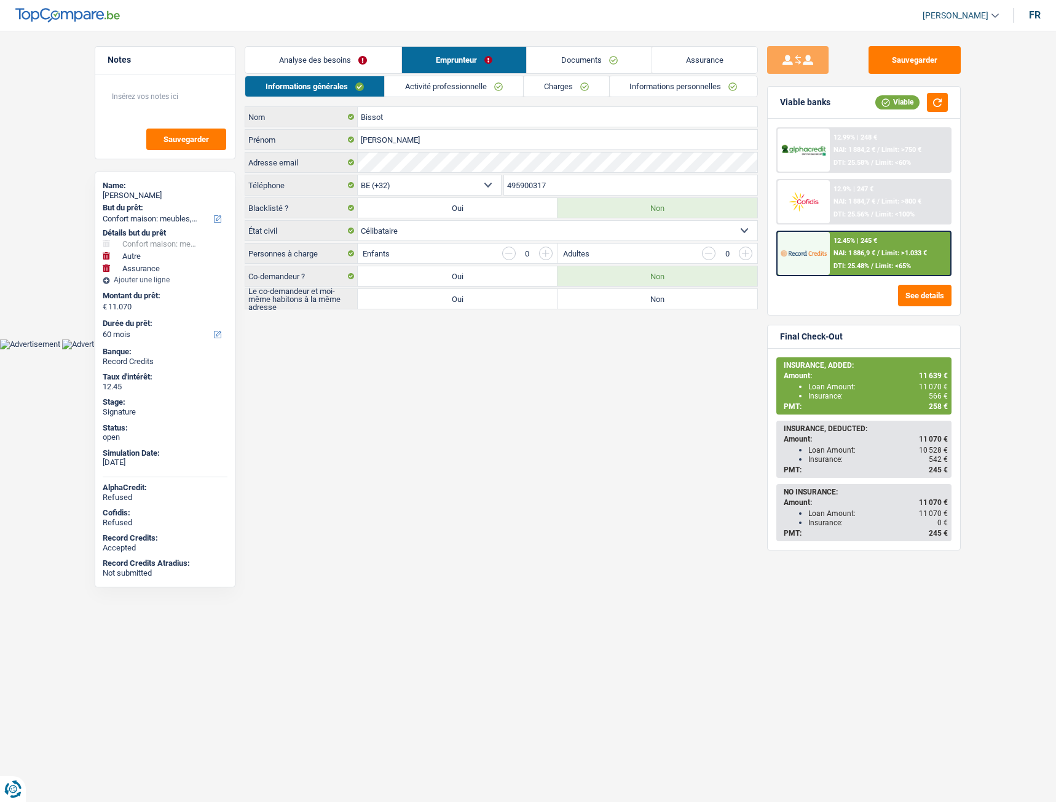
click at [587, 63] on link "Documents" at bounding box center [589, 60] width 125 height 26
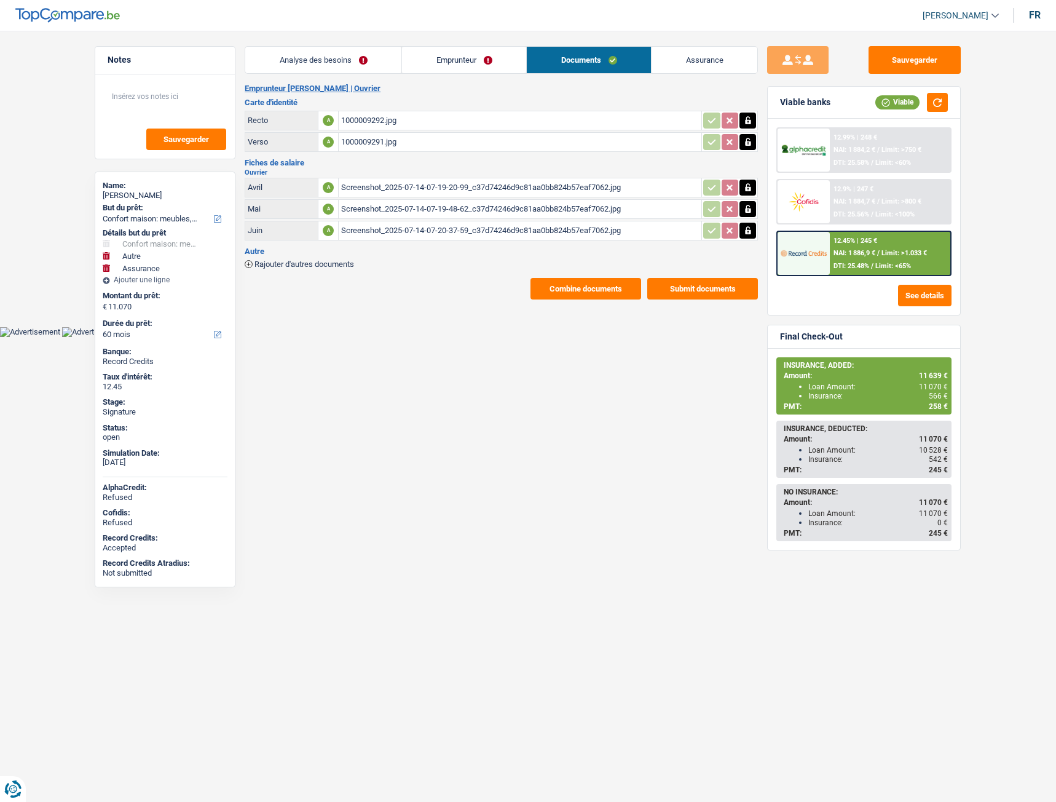
click at [481, 60] on link "Emprunteur" at bounding box center [464, 60] width 124 height 26
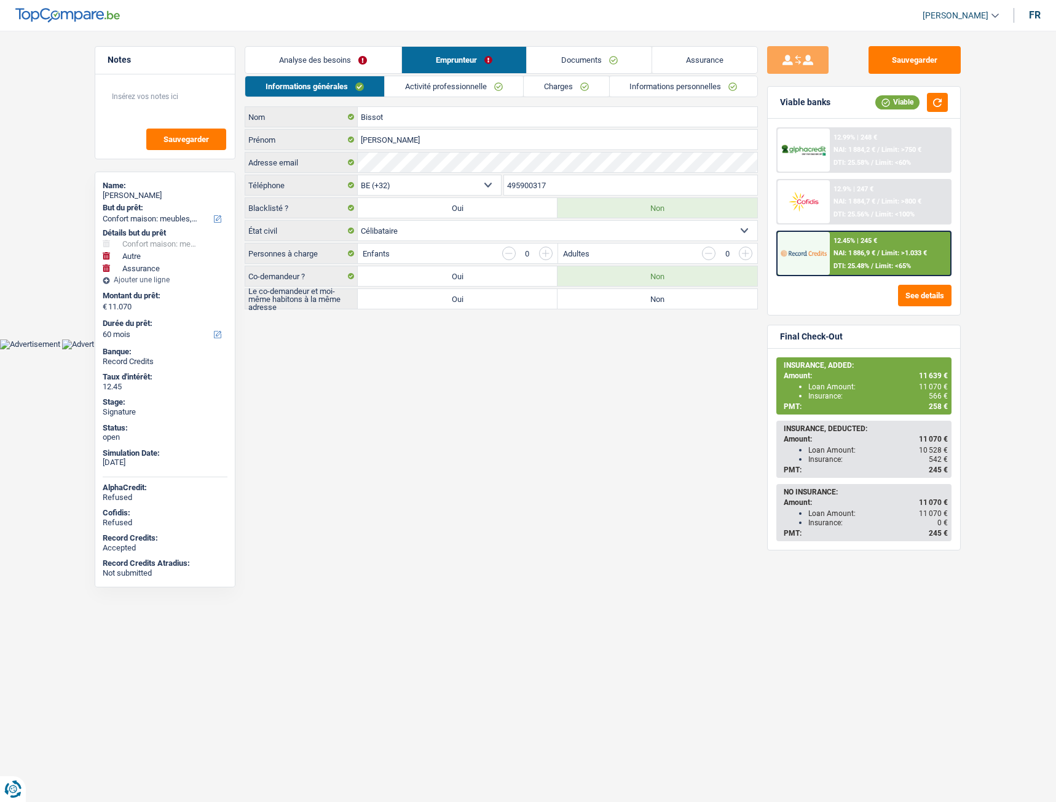
click at [433, 94] on link "Activité professionnelle" at bounding box center [454, 86] width 138 height 20
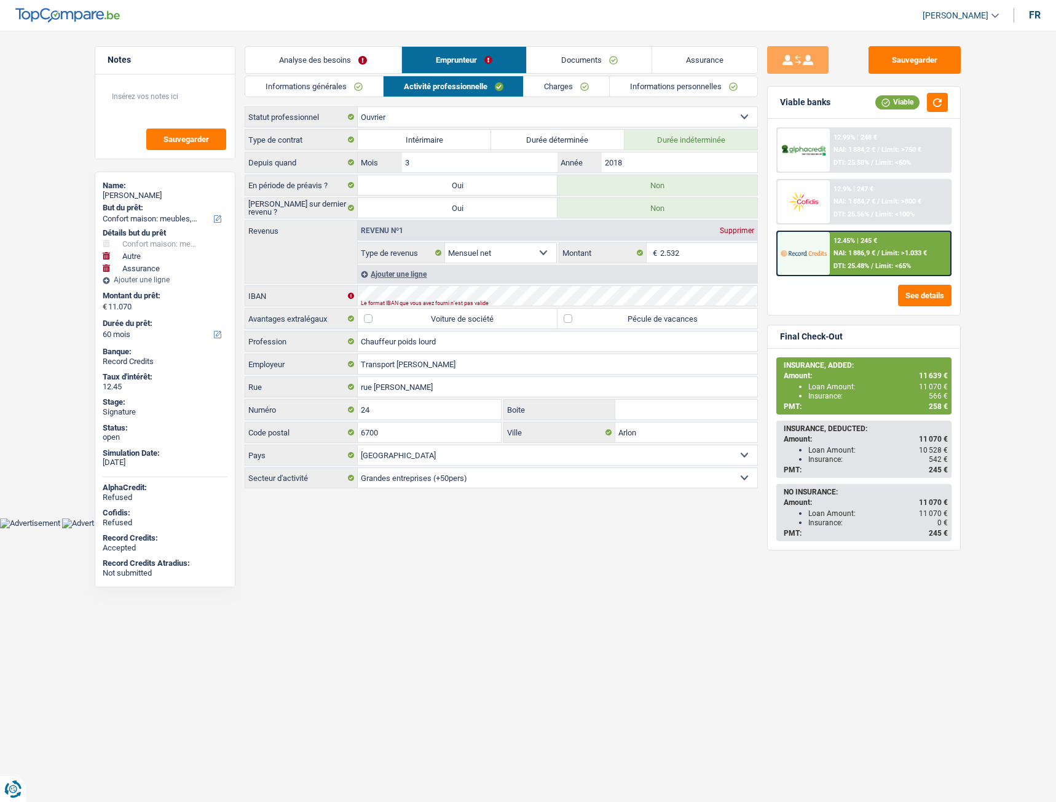
click at [637, 84] on link "Informations personnelles" at bounding box center [684, 86] width 148 height 20
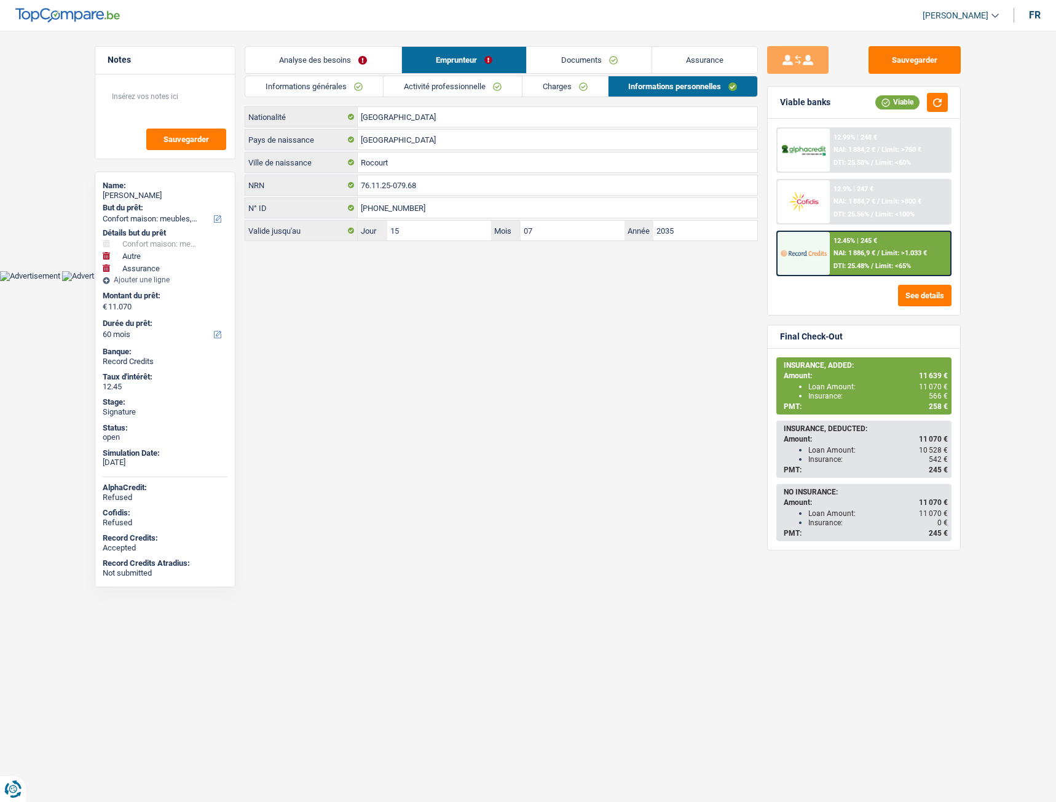
click at [691, 61] on link "Assurance" at bounding box center [705, 60] width 106 height 26
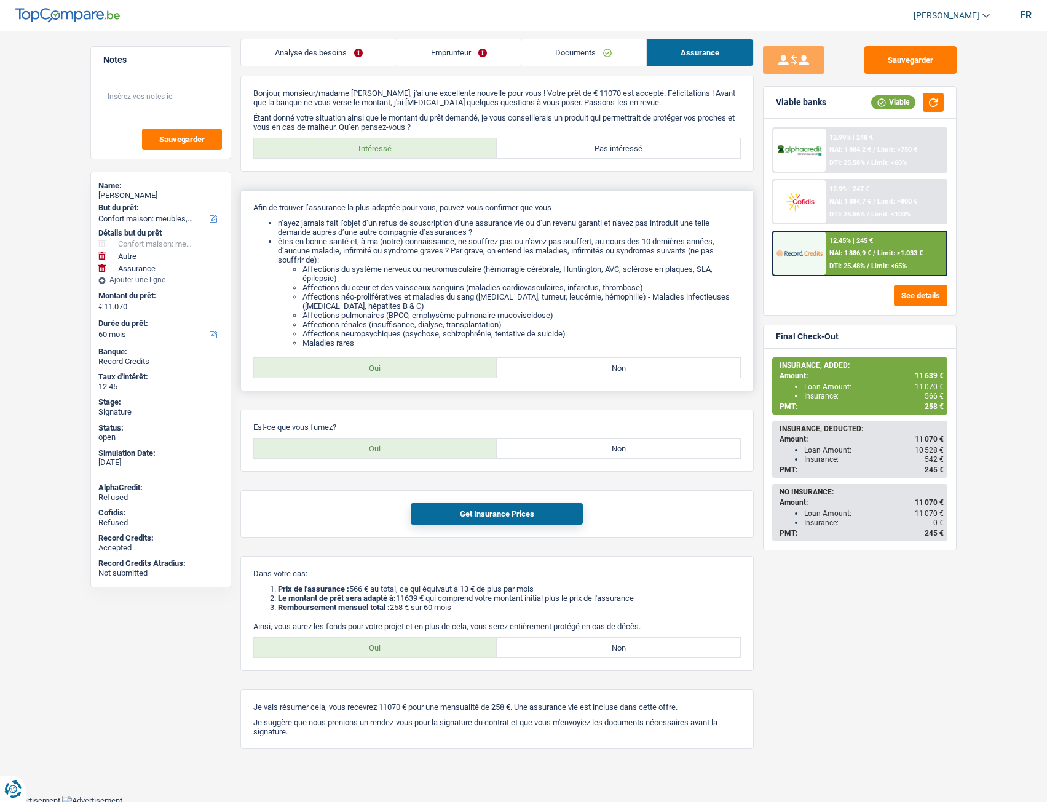
scroll to position [10, 0]
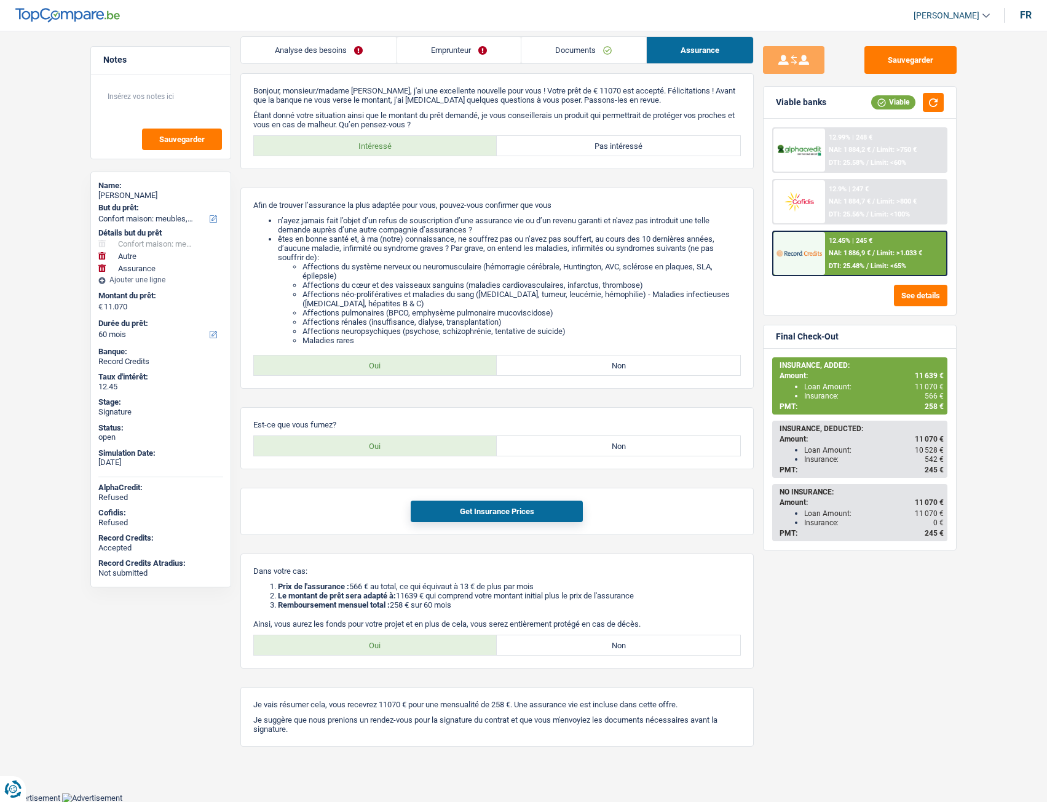
click at [349, 55] on link "Analyse des besoins" at bounding box center [319, 50] width 156 height 26
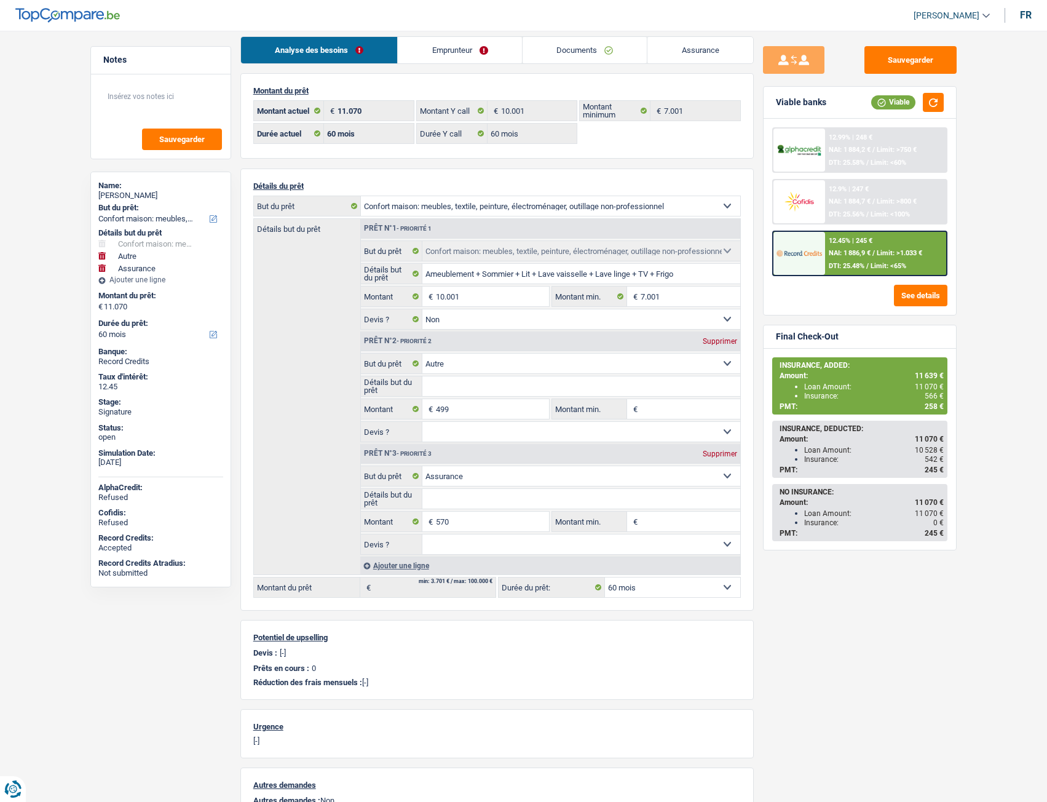
click at [692, 58] on link "Assurance" at bounding box center [700, 50] width 106 height 26
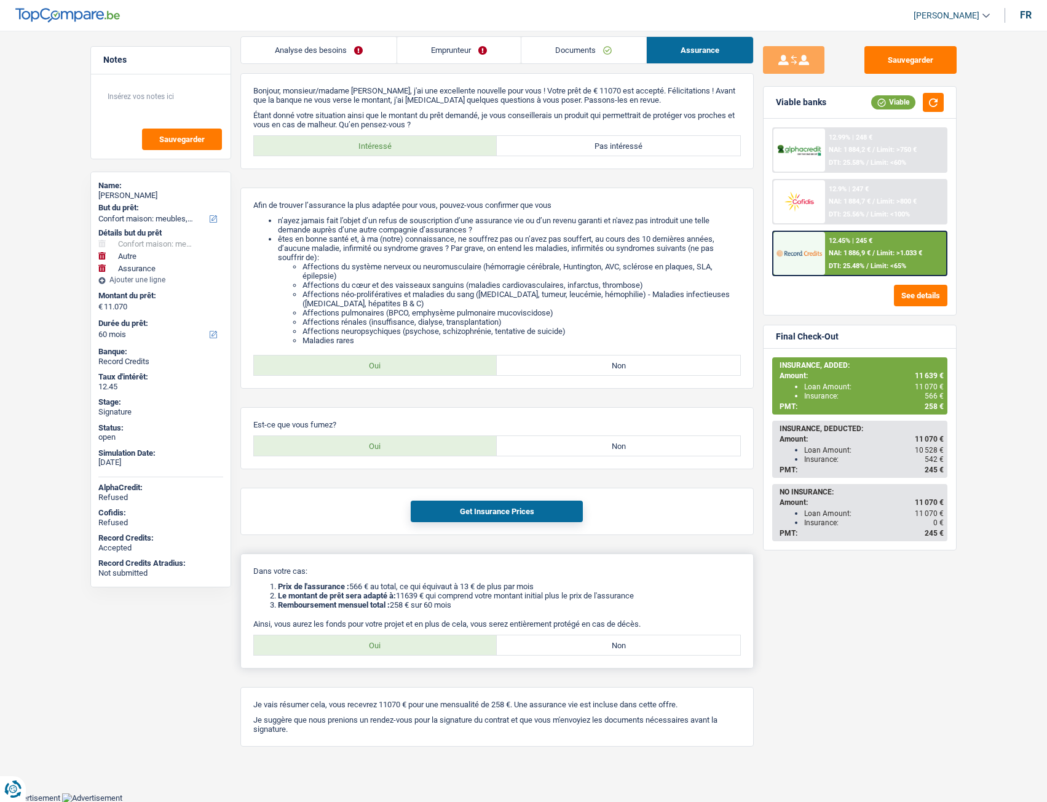
scroll to position [0, 0]
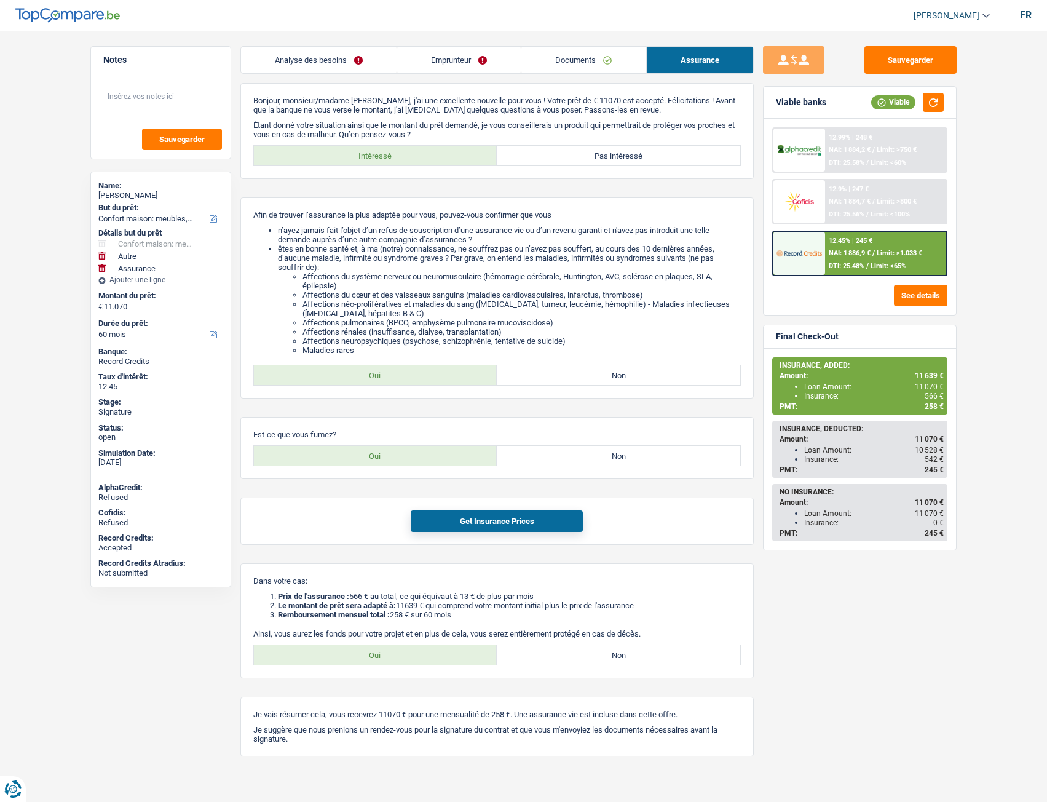
click at [347, 67] on link "Analyse des besoins" at bounding box center [319, 60] width 156 height 26
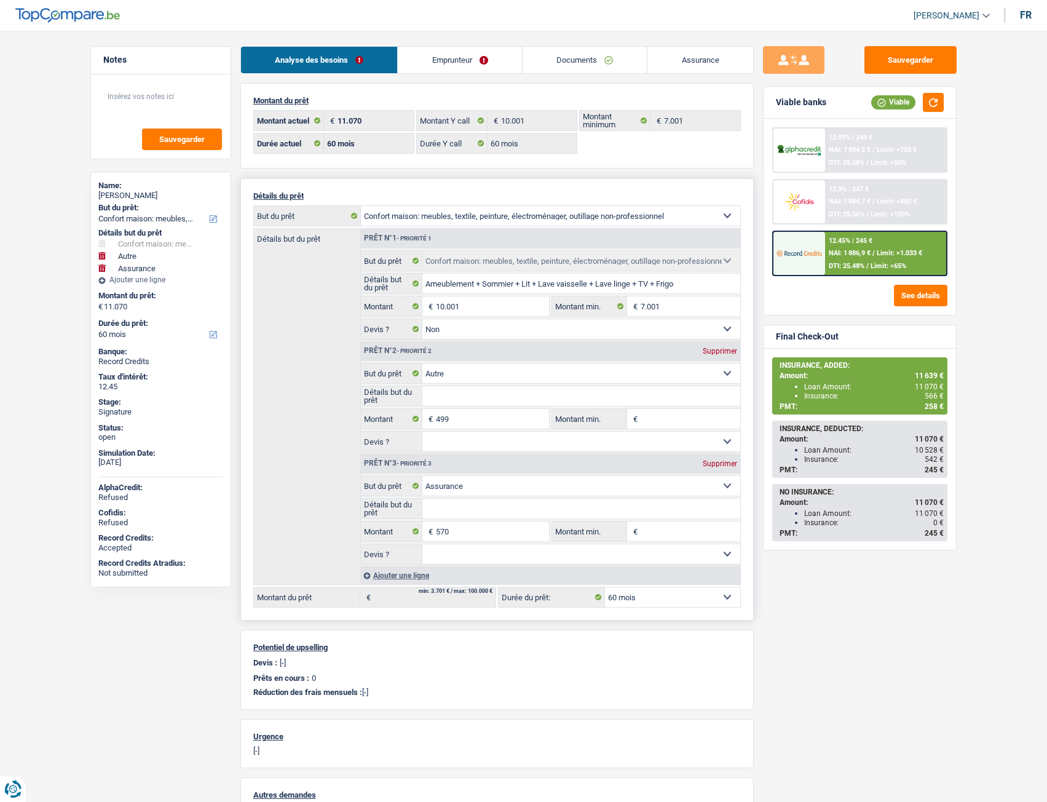
click at [709, 460] on div "Supprimer" at bounding box center [720, 463] width 41 height 7
type input "10.500"
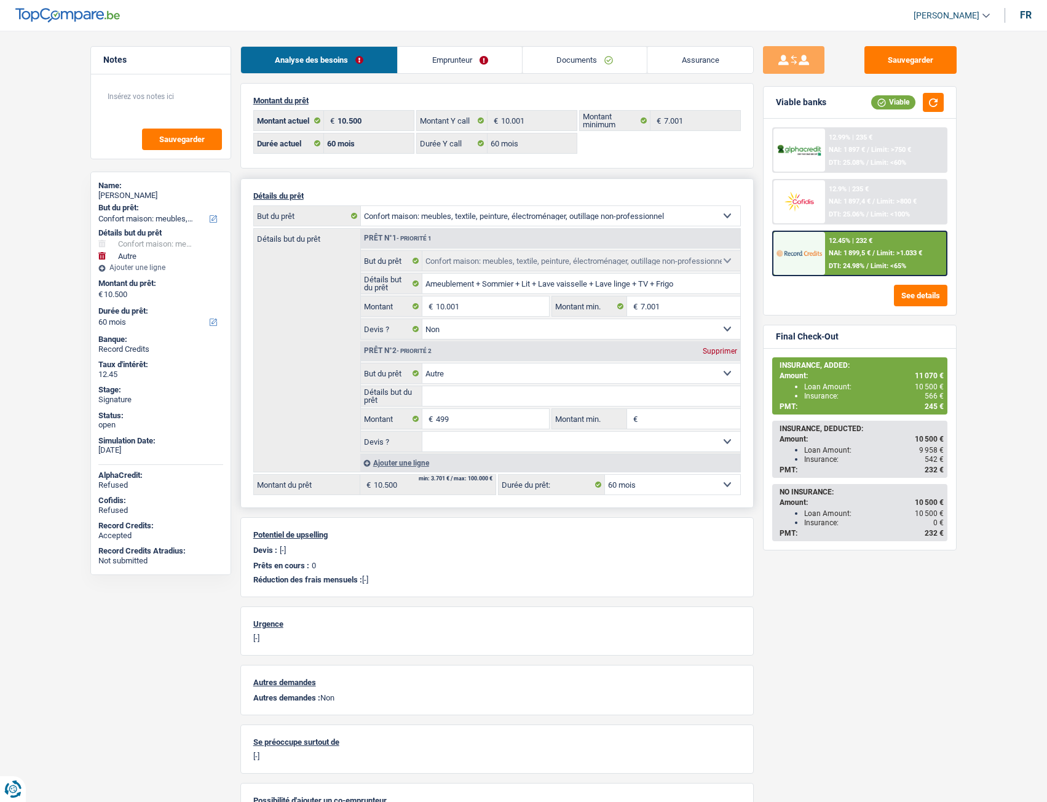
click at [378, 461] on div "Ajouter une ligne" at bounding box center [550, 463] width 380 height 18
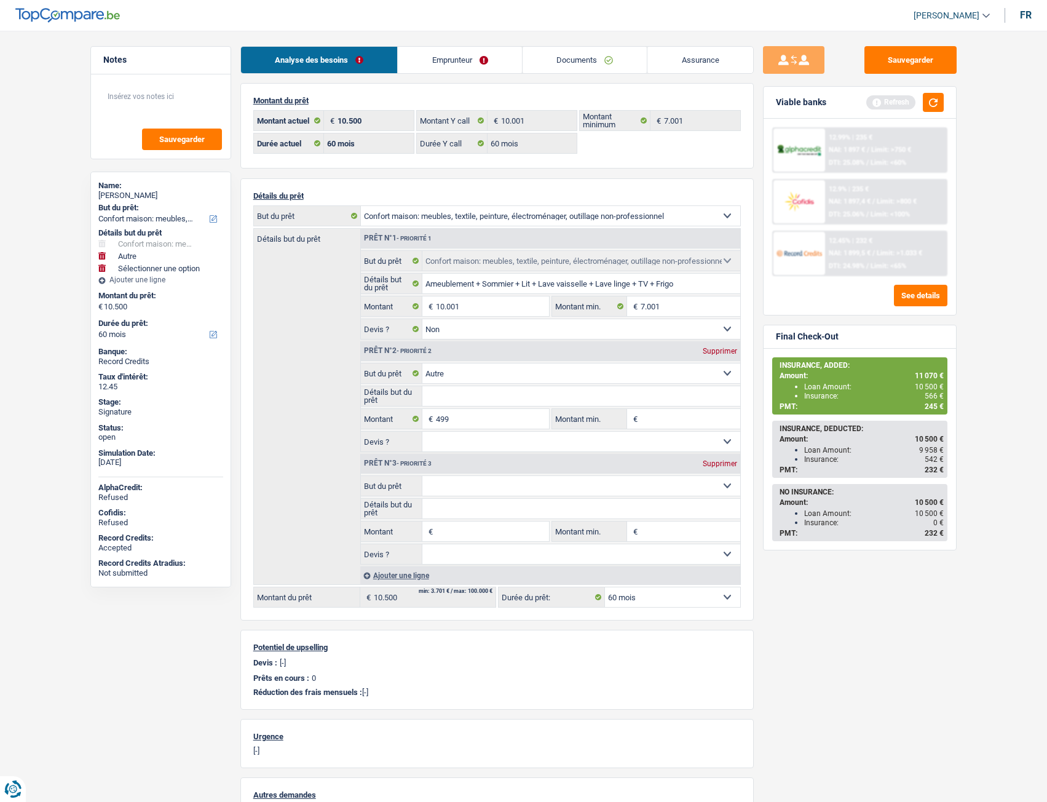
click at [484, 489] on select "Confort maison: meubles, textile, peinture, électroménager, outillage non-profe…" at bounding box center [581, 486] width 318 height 20
select select "insurance"
click at [422, 476] on select "Confort maison: meubles, textile, peinture, électroménager, outillage non-profe…" at bounding box center [581, 486] width 318 height 20
select select "insurance"
click at [466, 535] on input "Montant" at bounding box center [492, 531] width 112 height 20
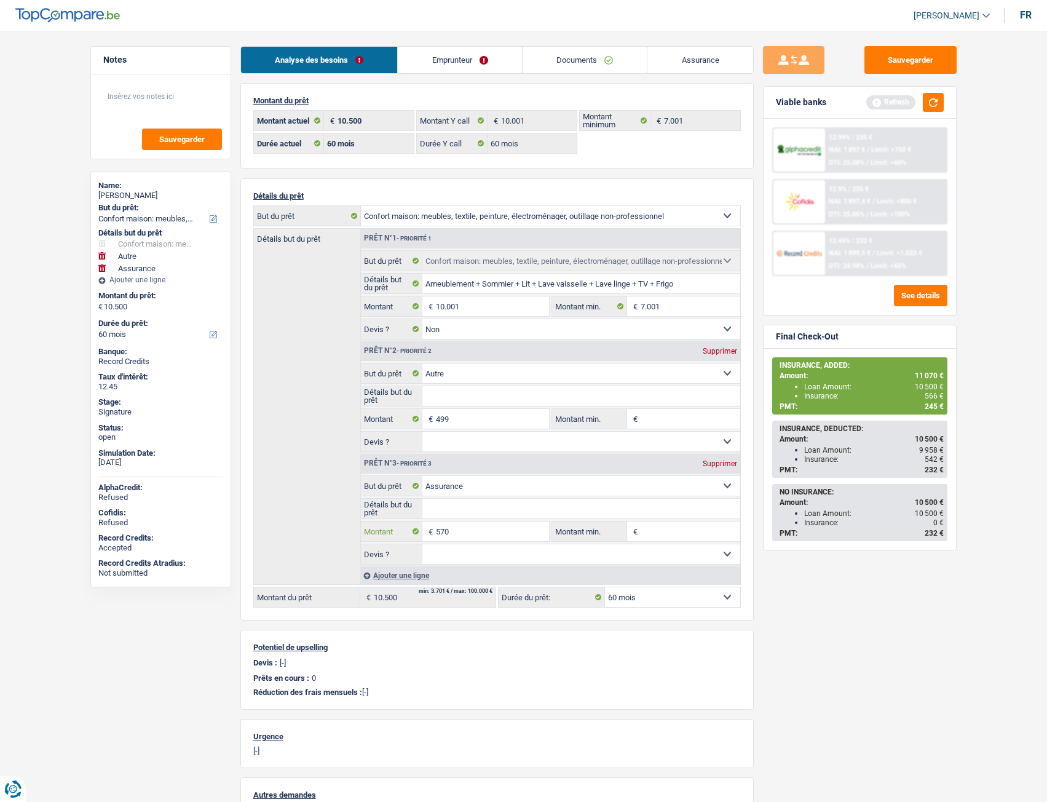
type input "570"
type input "11.070"
click at [759, 612] on div "Sauvegarder Viable banks Refresh 12.99% | 235 € NAI: 1 897 € / Limit: >750 € DT…" at bounding box center [860, 412] width 212 height 733
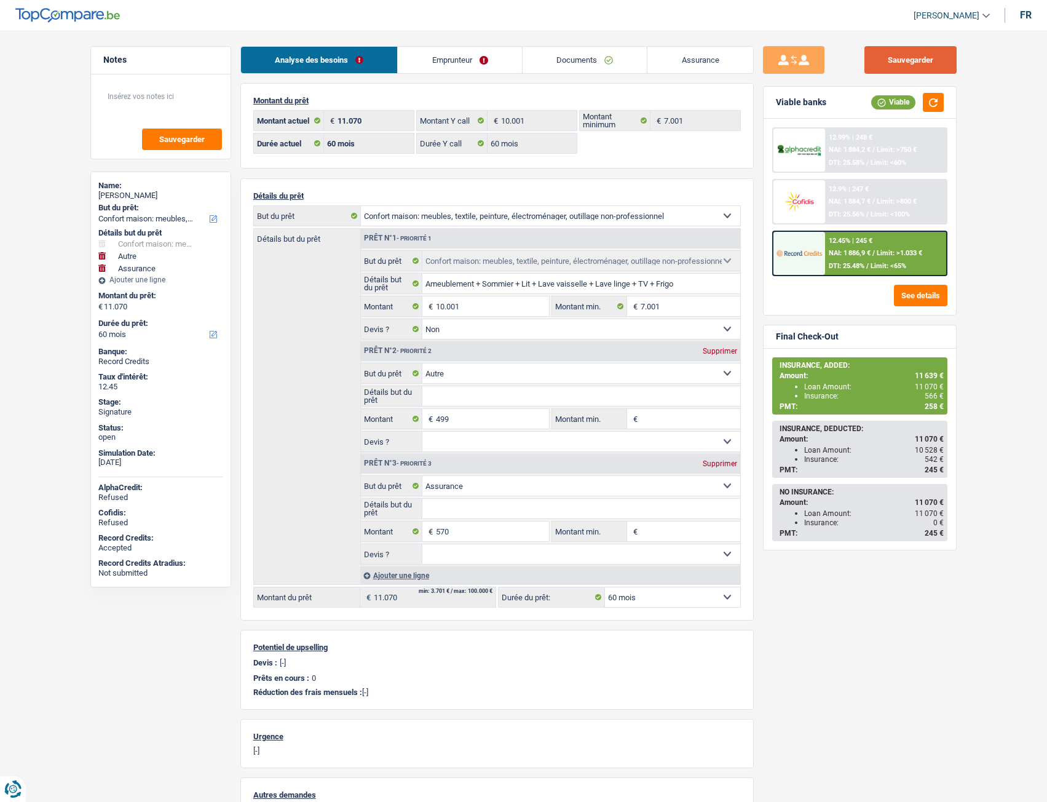
click at [887, 68] on button "Sauvegarder" at bounding box center [910, 60] width 92 height 28
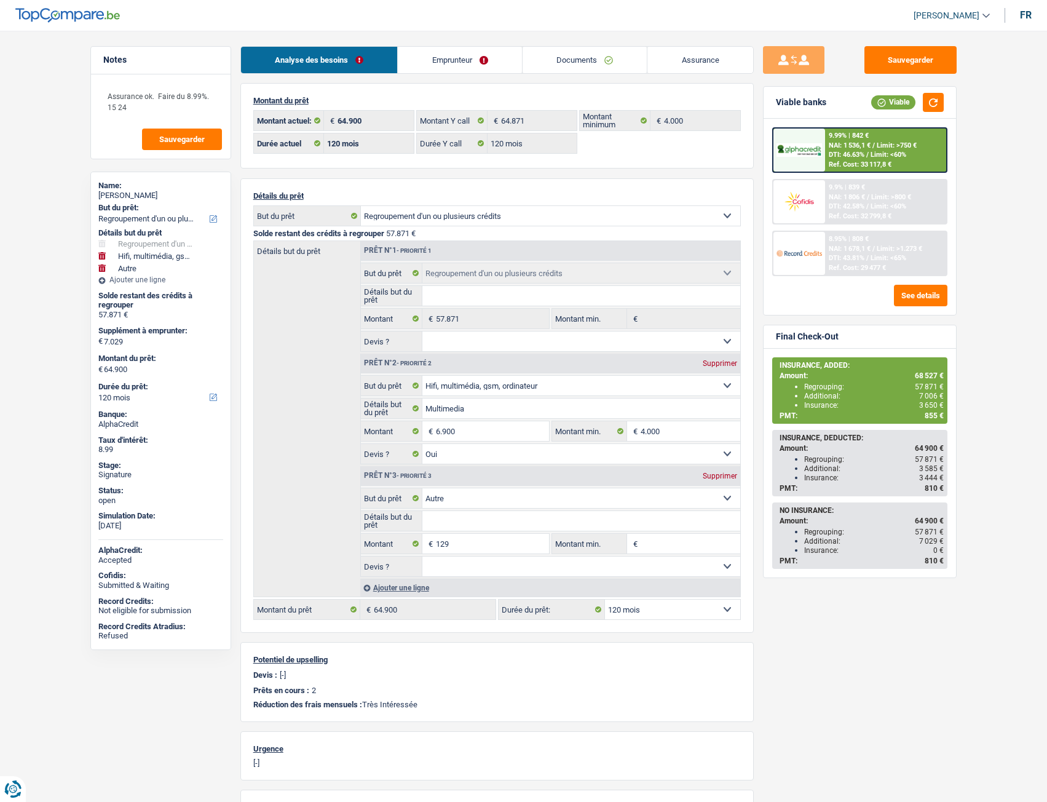
select select "refinancing"
select select "tech"
select select "other"
select select "120"
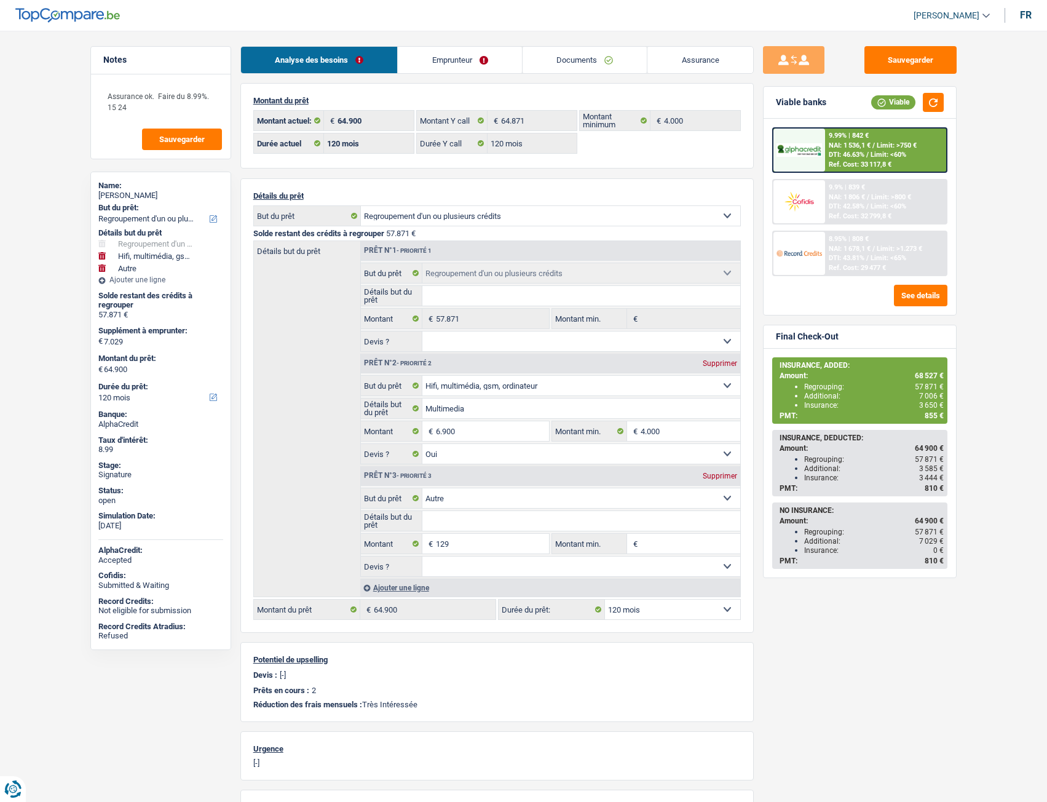
select select "120"
select select "refinancing"
select select "tech"
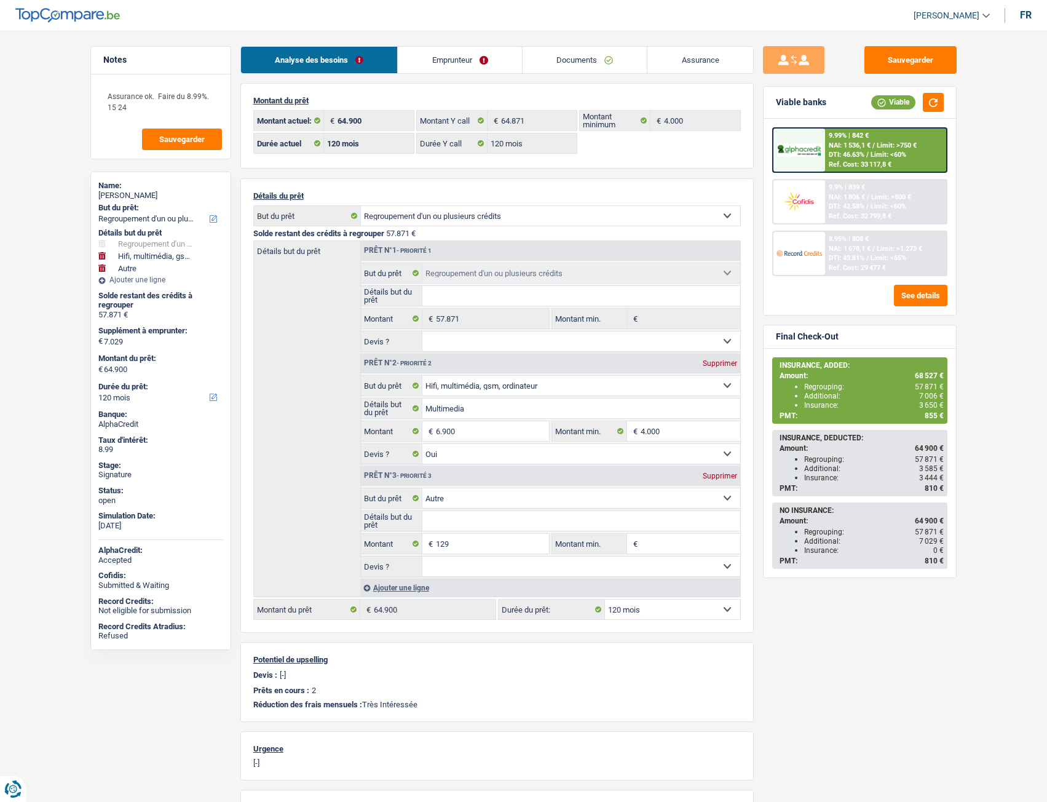
select select "yes"
select select "other"
select select "120"
click at [598, 60] on link "Documents" at bounding box center [585, 60] width 125 height 26
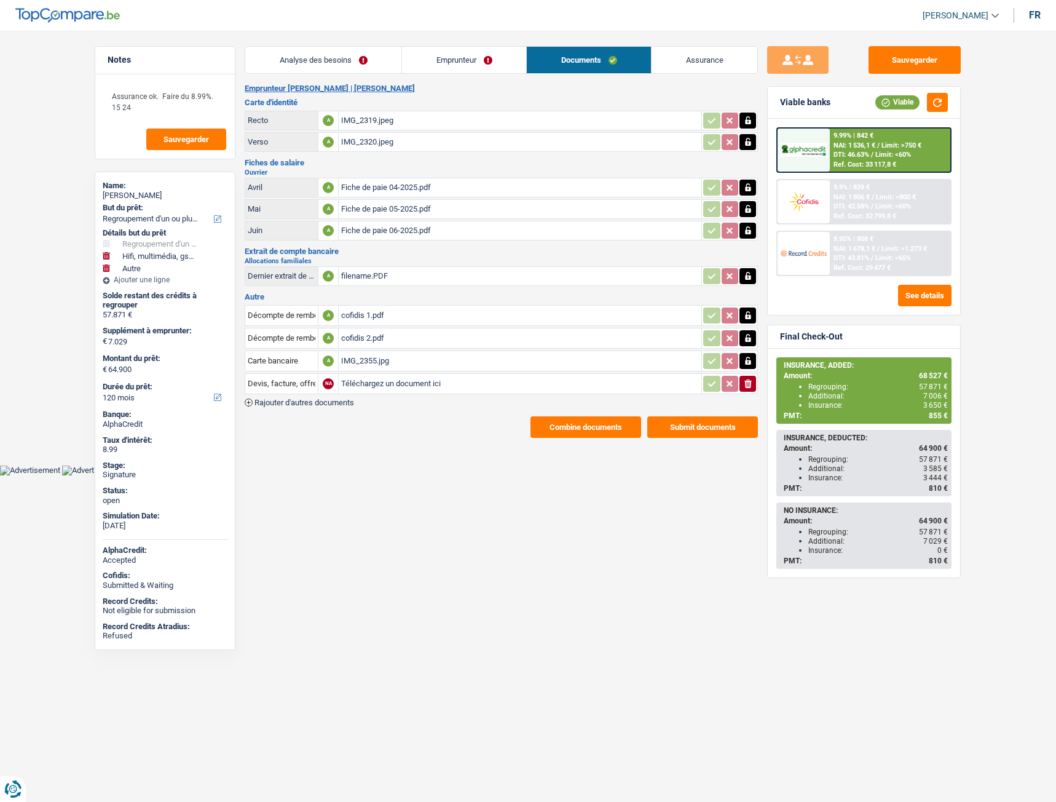
click at [568, 428] on button "Combine documents" at bounding box center [586, 427] width 111 height 22
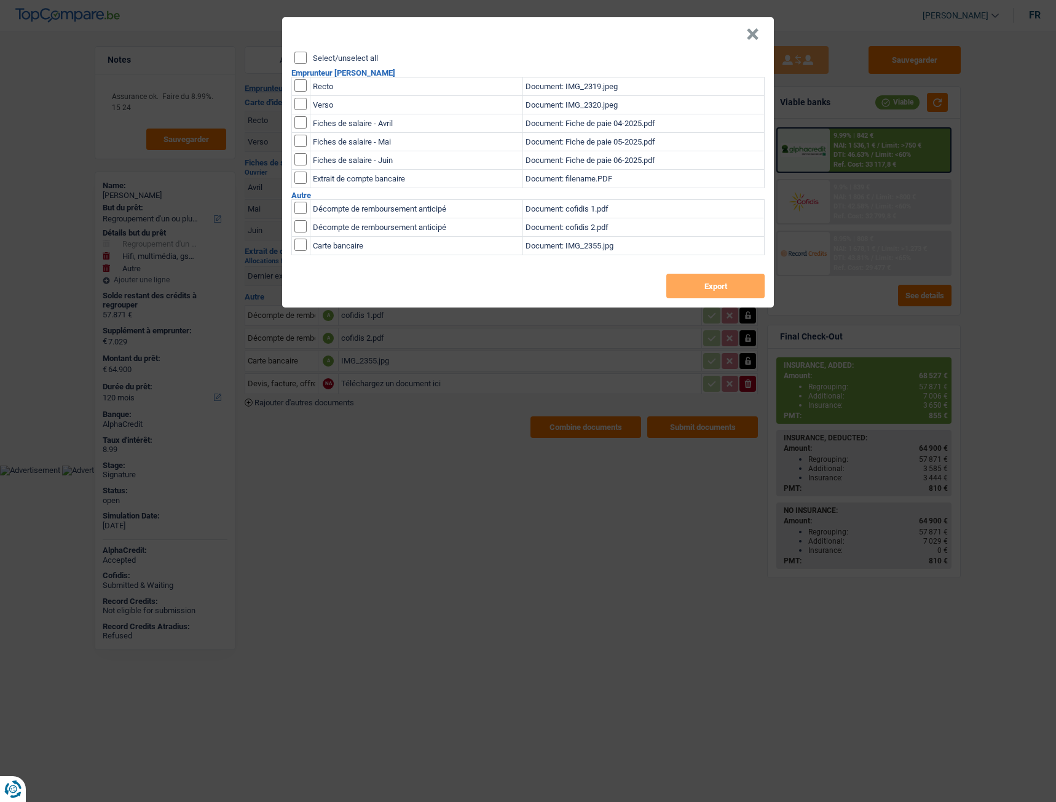
click at [302, 85] on input "checkbox" at bounding box center [300, 85] width 12 height 12
checkbox input "true"
click at [304, 92] on input "checkbox" at bounding box center [300, 85] width 12 height 12
checkbox input "true"
click at [718, 288] on button "Export" at bounding box center [715, 286] width 98 height 25
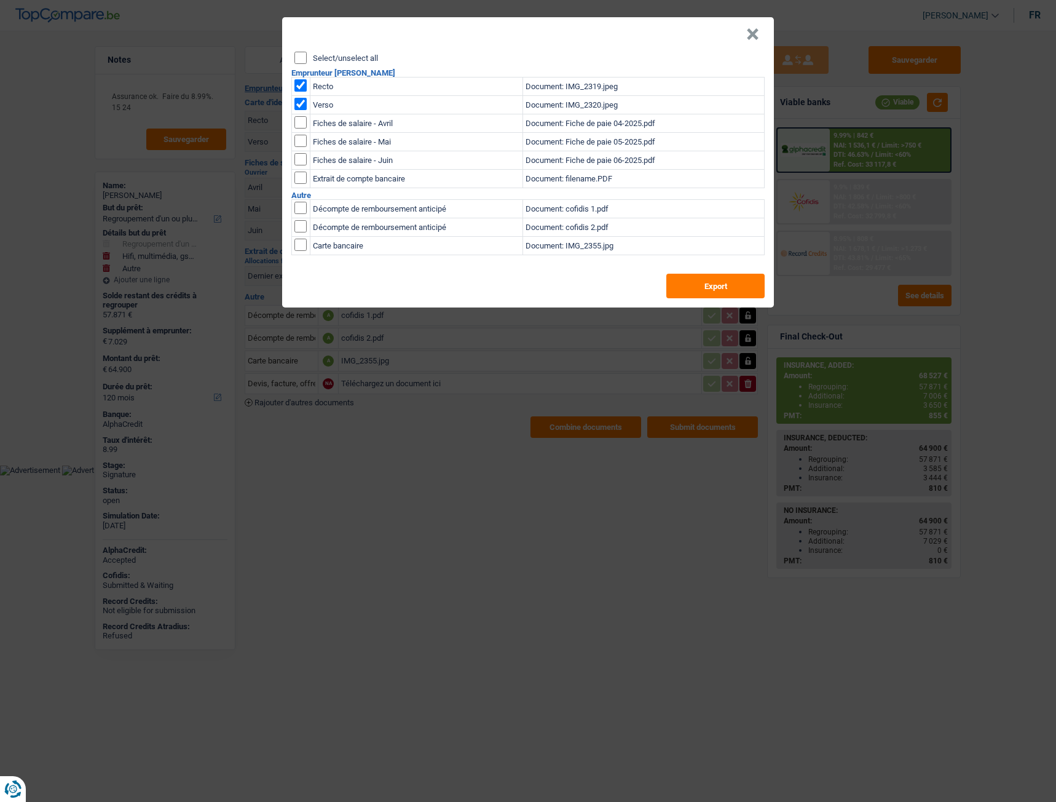
click at [471, 596] on div "× Select/unselect all Emprunteur [PERSON_NAME] Recto Document: IMG_2319.jpeg Ve…" at bounding box center [528, 401] width 1056 height 802
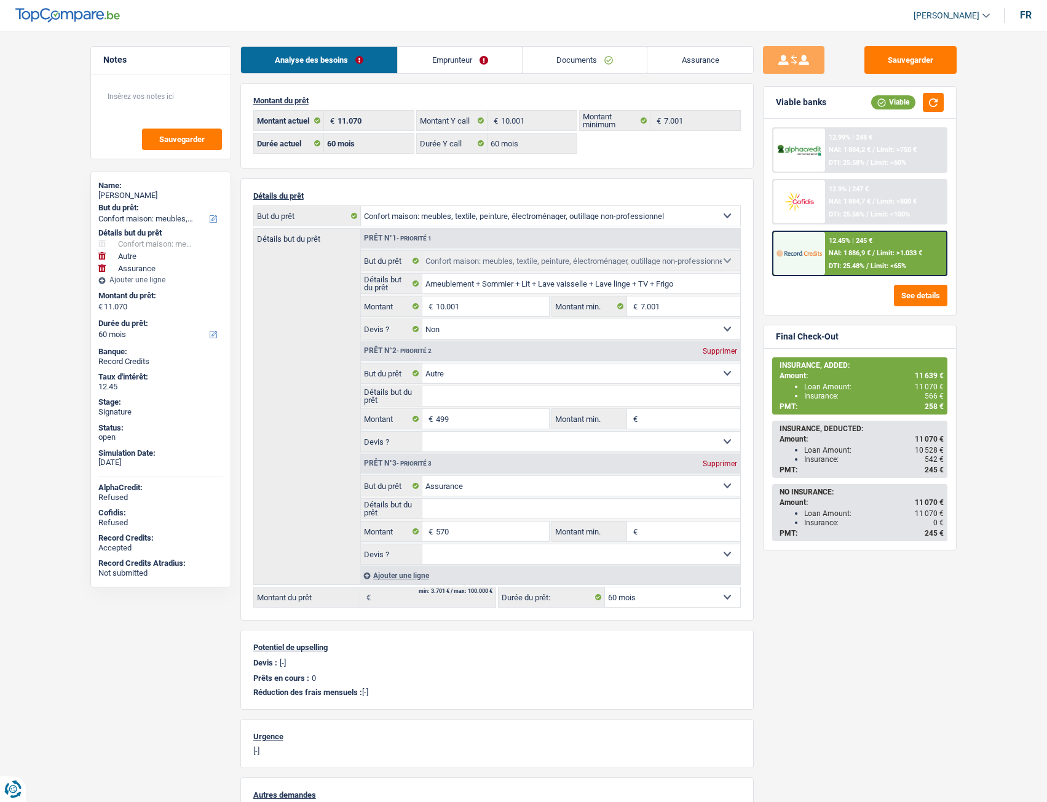
select select "household"
select select "other"
select select "insurance"
select select "60"
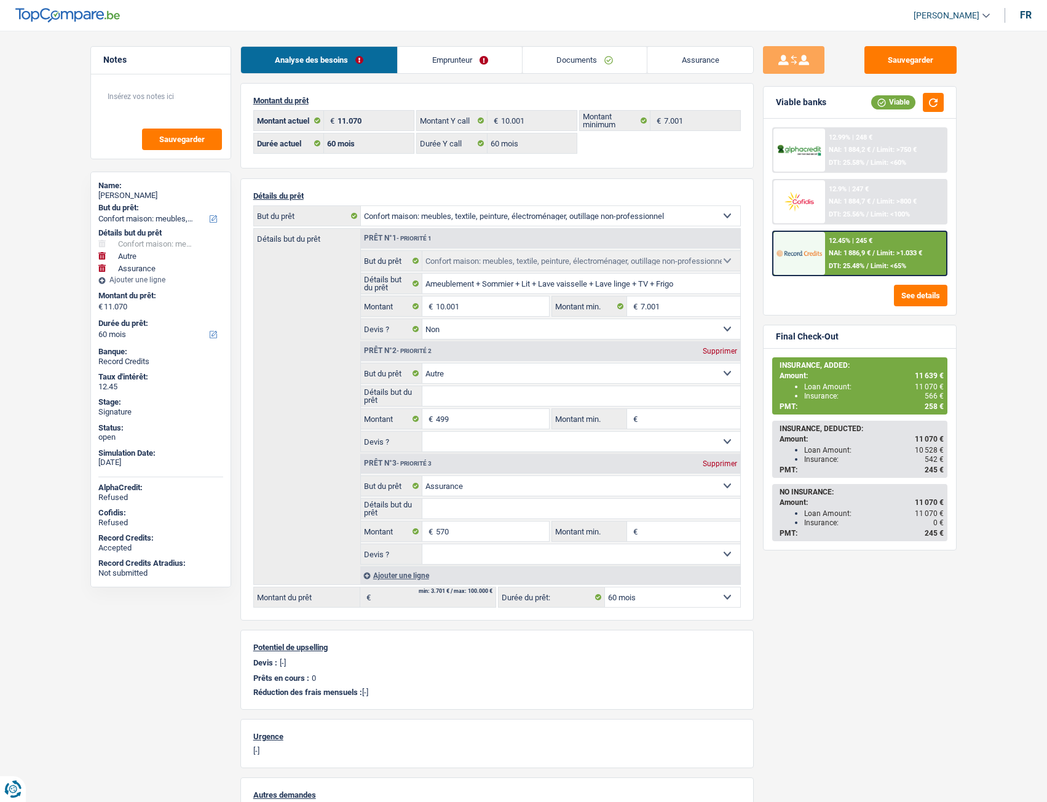
select select "60"
select select "household"
select select "false"
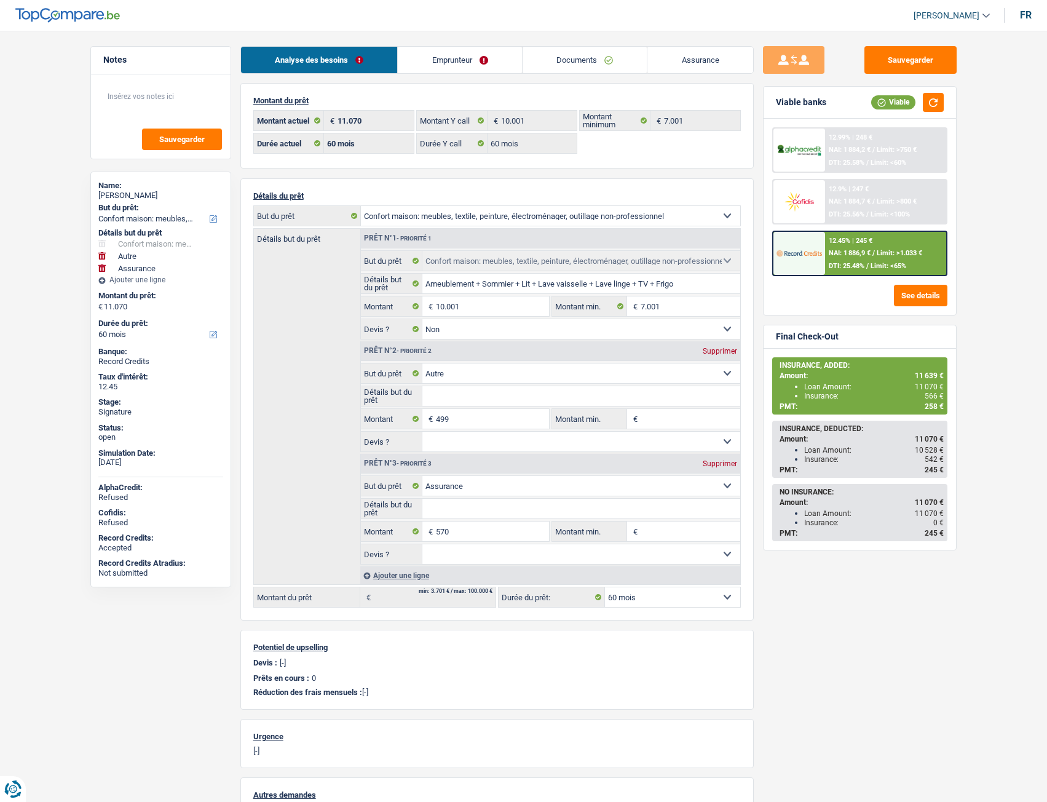
select select "other"
select select "insurance"
select select "60"
click at [592, 55] on link "Documents" at bounding box center [585, 60] width 125 height 26
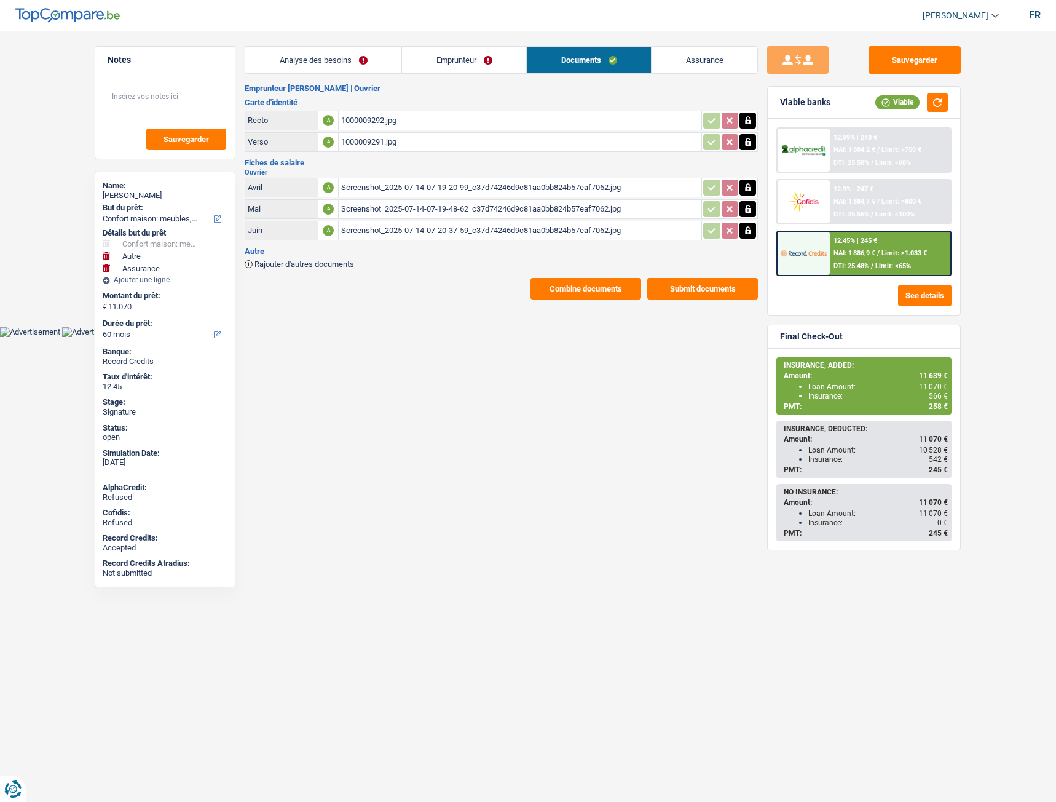
click at [584, 293] on button "Combine documents" at bounding box center [586, 289] width 111 height 22
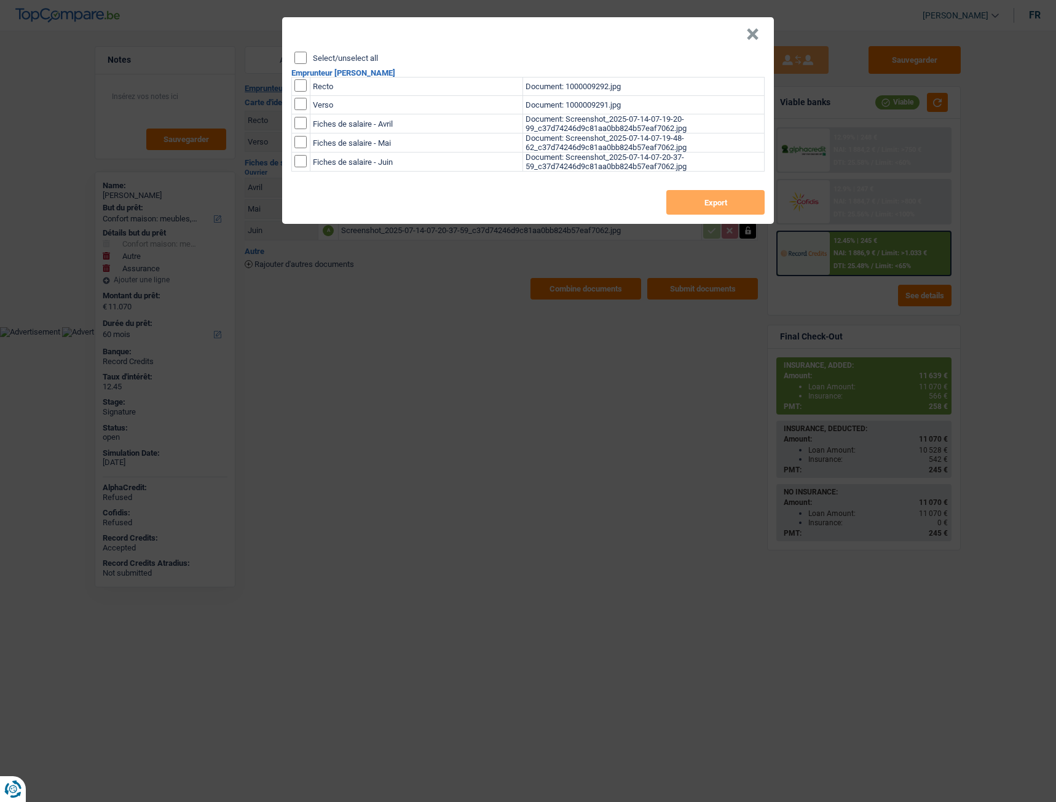
click at [302, 89] on input "checkbox" at bounding box center [300, 85] width 12 height 12
checkbox input "true"
click at [303, 92] on input "checkbox" at bounding box center [300, 85] width 12 height 12
checkbox input "true"
click at [687, 199] on button "Export" at bounding box center [715, 202] width 98 height 25
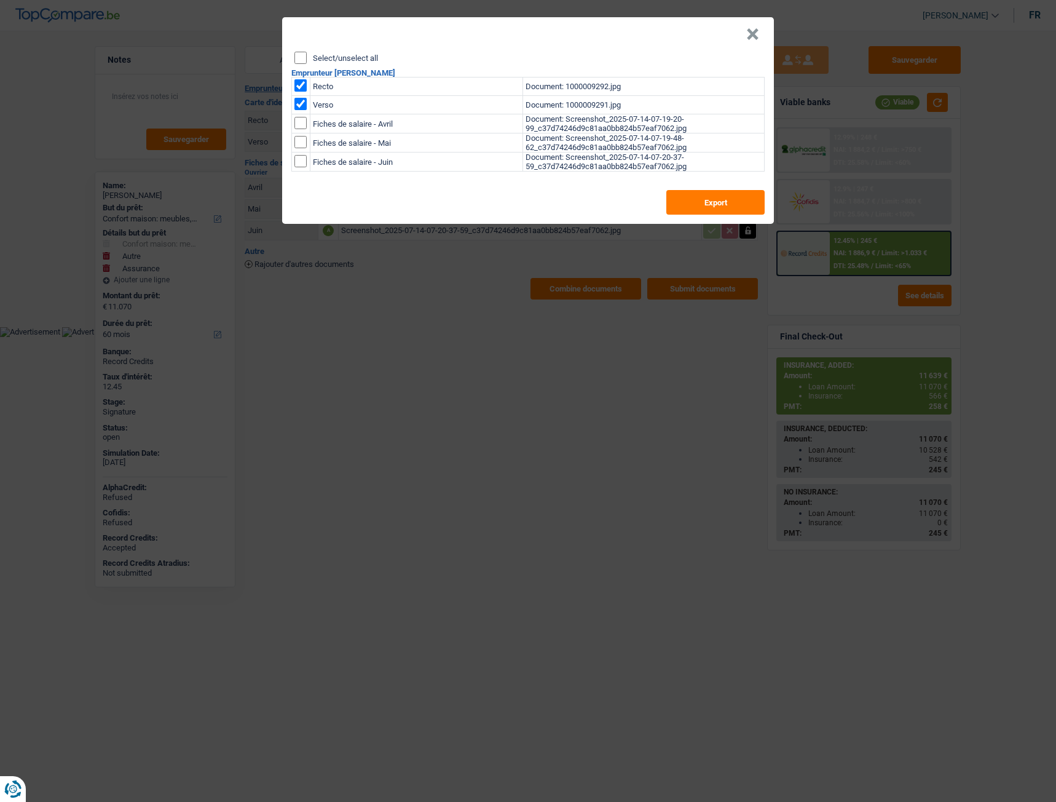
click at [747, 41] on button "×" at bounding box center [752, 34] width 13 height 12
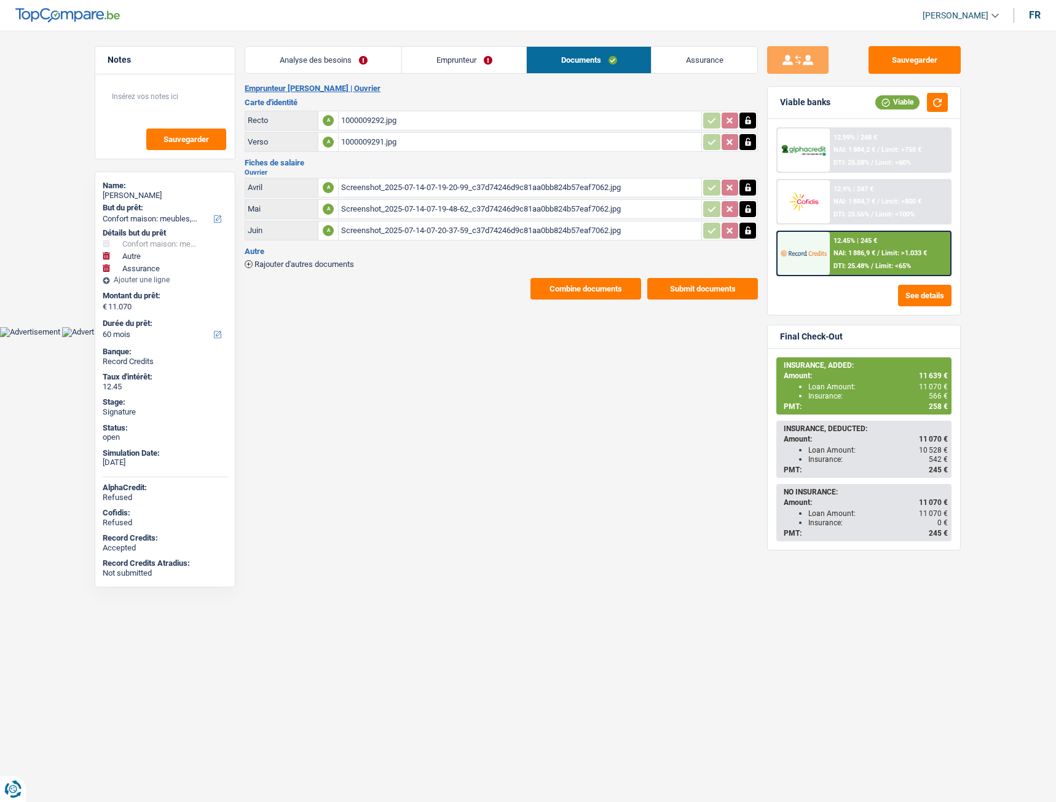
click at [381, 120] on div "1000009292.jpg" at bounding box center [520, 120] width 358 height 18
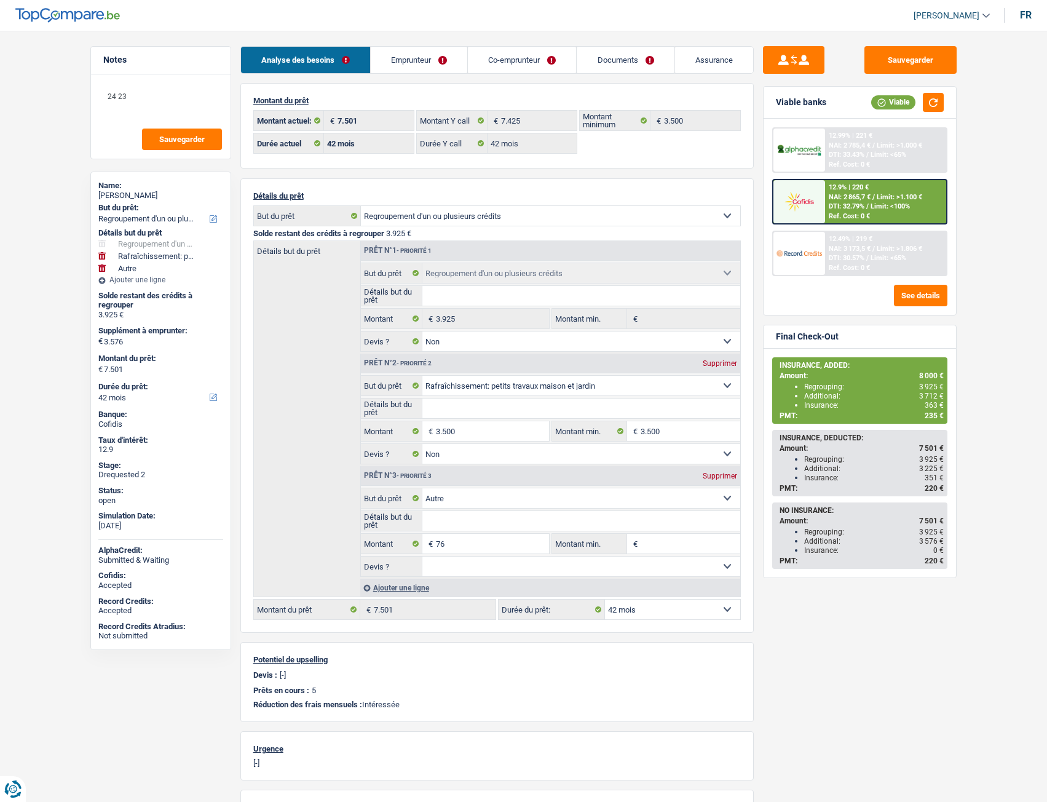
select select "refinancing"
select select "houseOrGarden"
select select "other"
select select "42"
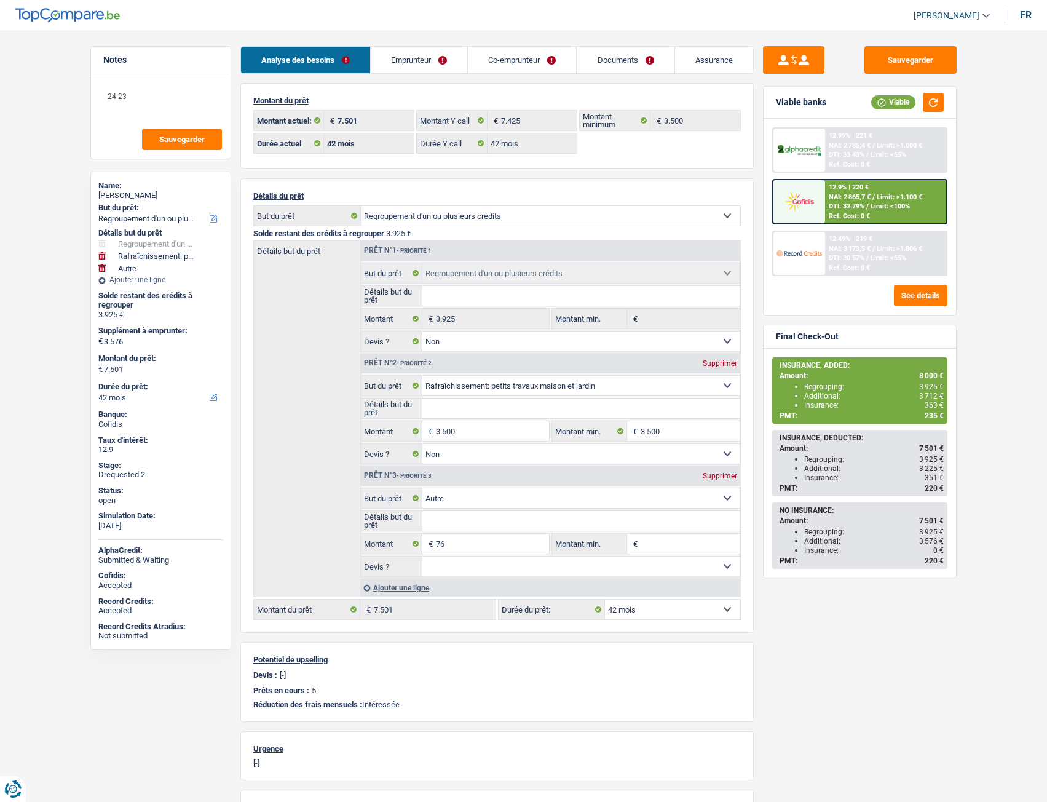
select select "42"
select select "refinancing"
select select "false"
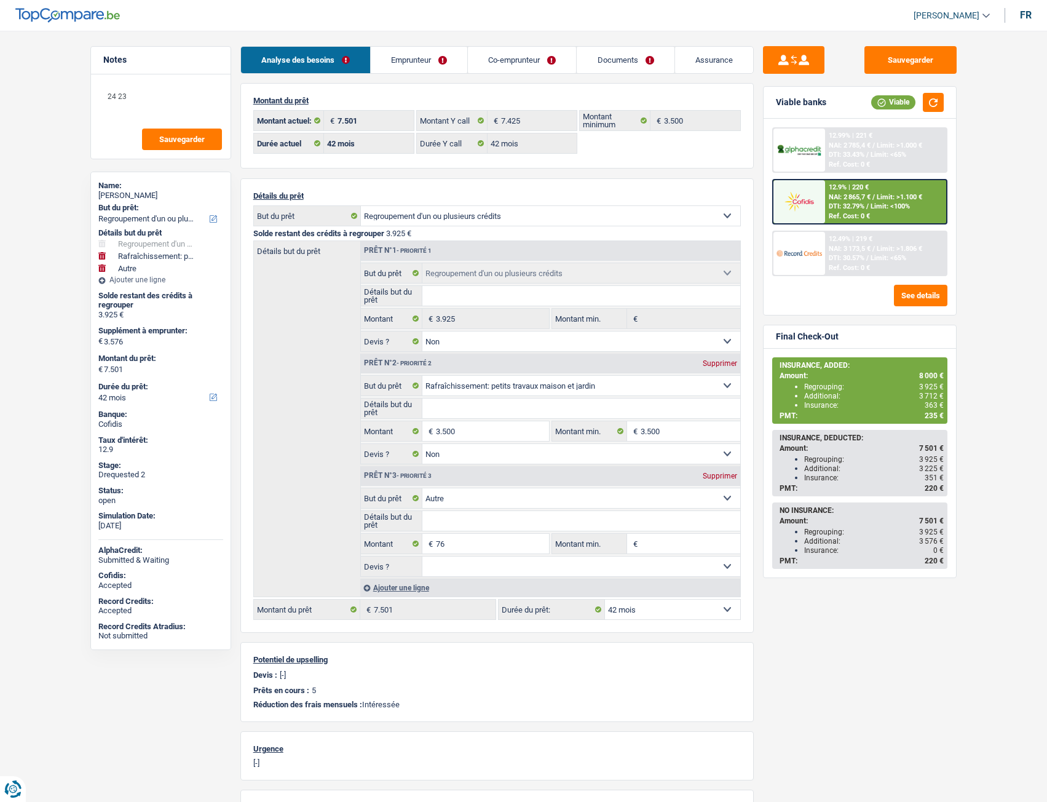
select select "houseOrGarden"
select select "false"
select select "other"
select select "42"
select select "ownerWithMortgage"
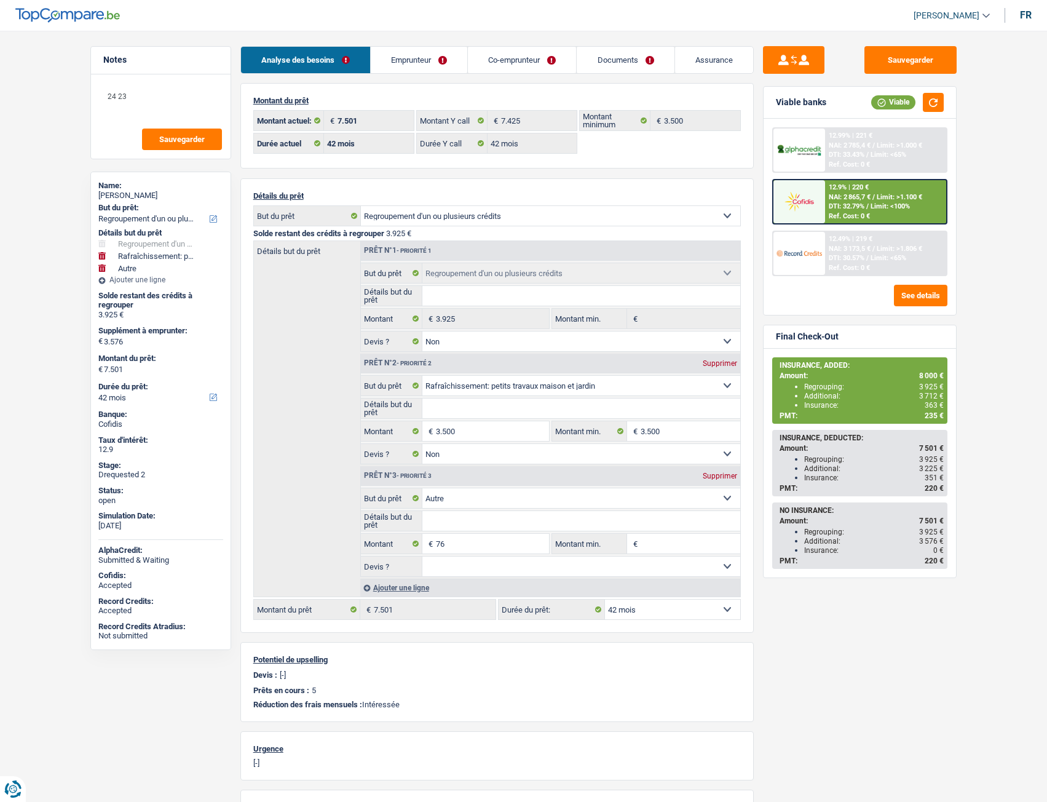
select select "BE"
select select "mortgage"
select select "360"
select select "carLoan"
select select "48"
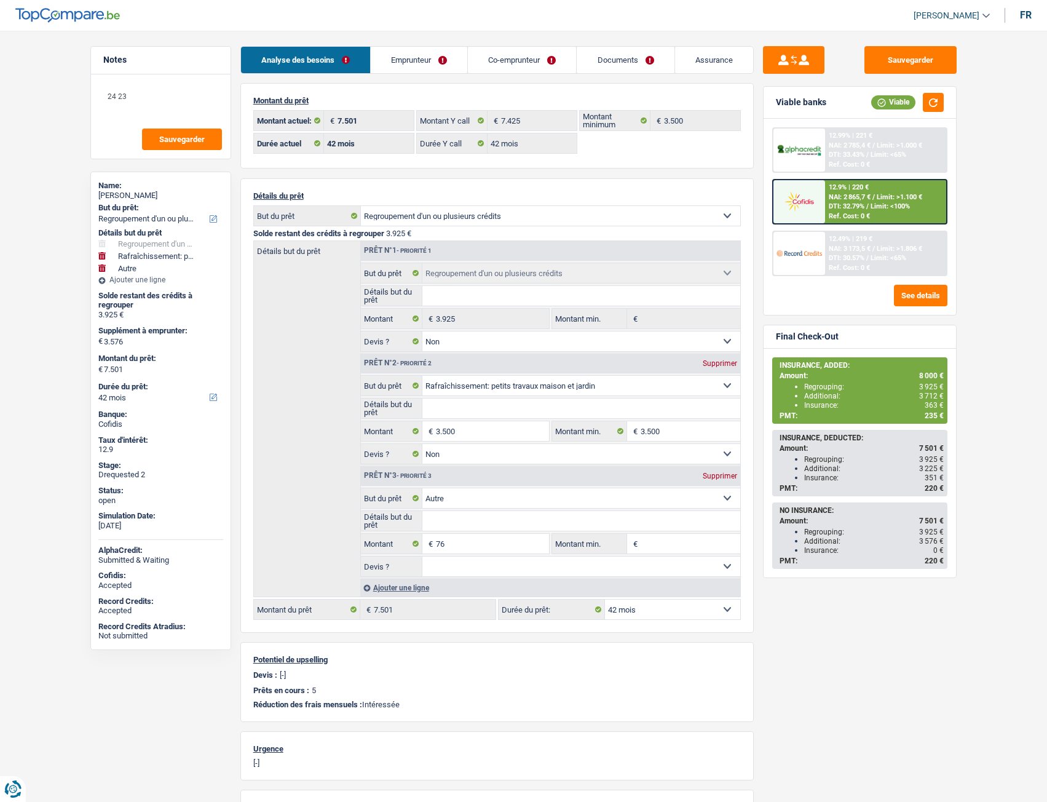
select select "cardOrCredit"
click at [424, 57] on link "Emprunteur" at bounding box center [419, 60] width 97 height 26
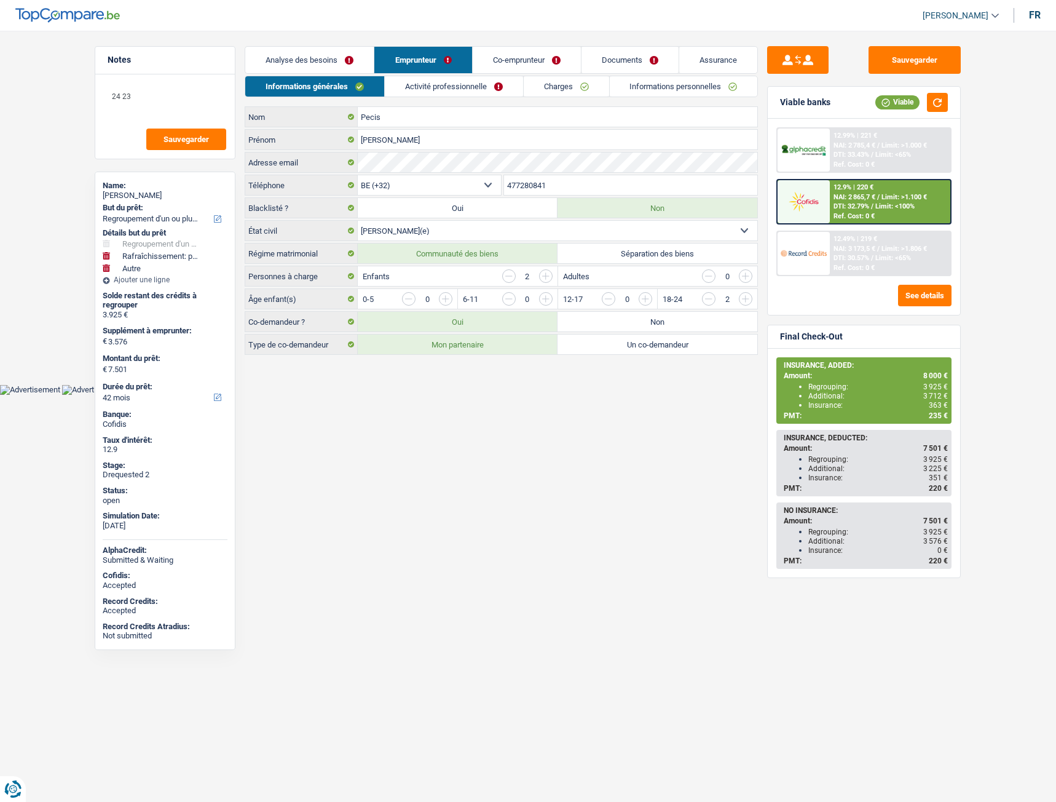
click at [559, 87] on link "Charges" at bounding box center [566, 86] width 85 height 20
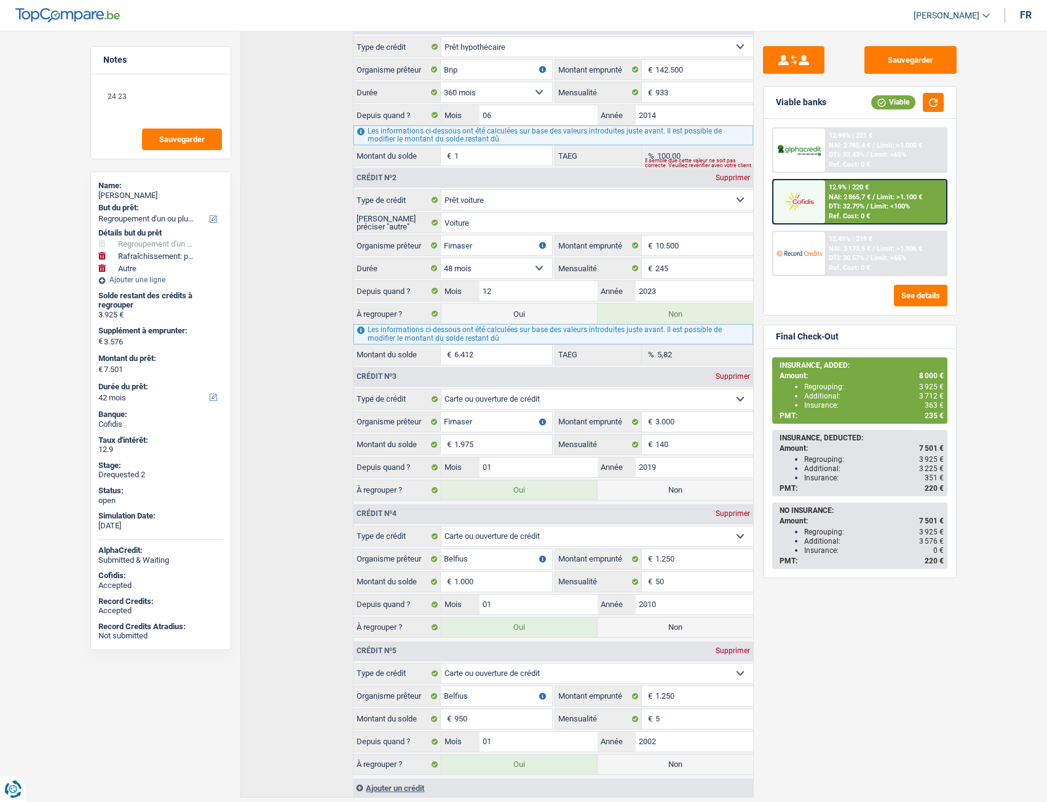
scroll to position [309, 0]
